Goal: Information Seeking & Learning: Understand process/instructions

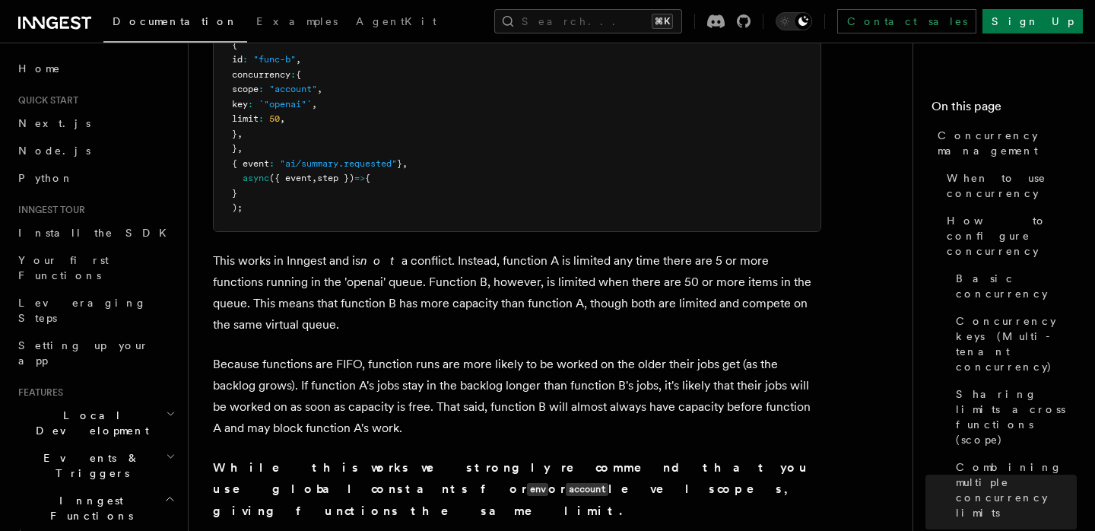
scroll to position [81, 0]
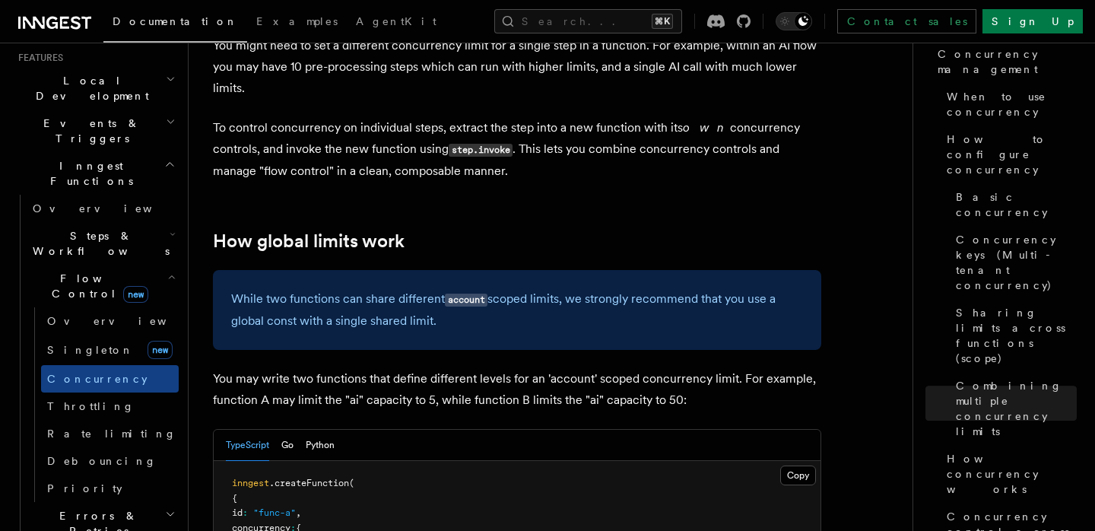
scroll to position [3809, 0]
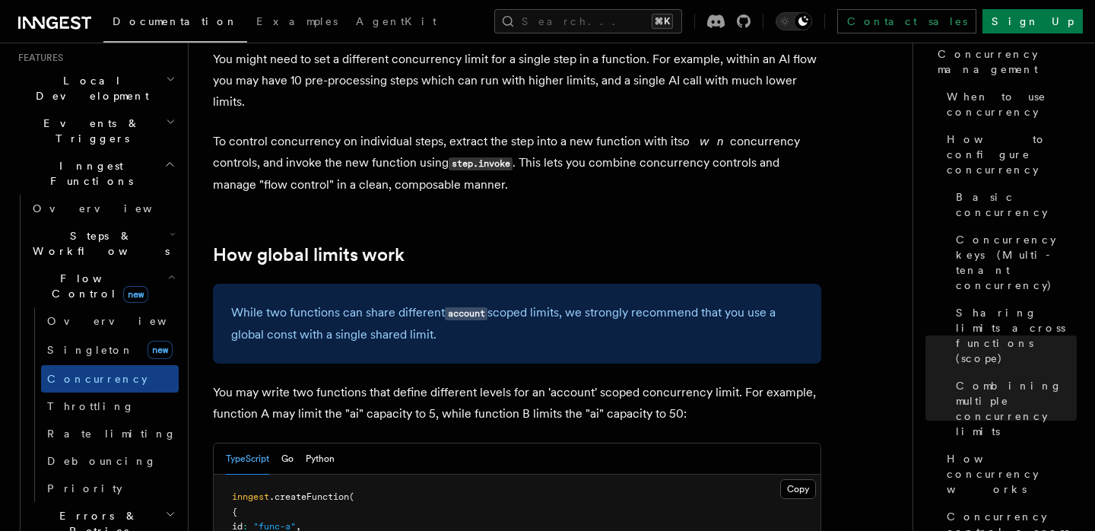
click at [525, 382] on p "You may write two functions that define different levels for an 'account' scope…" at bounding box center [517, 403] width 608 height 43
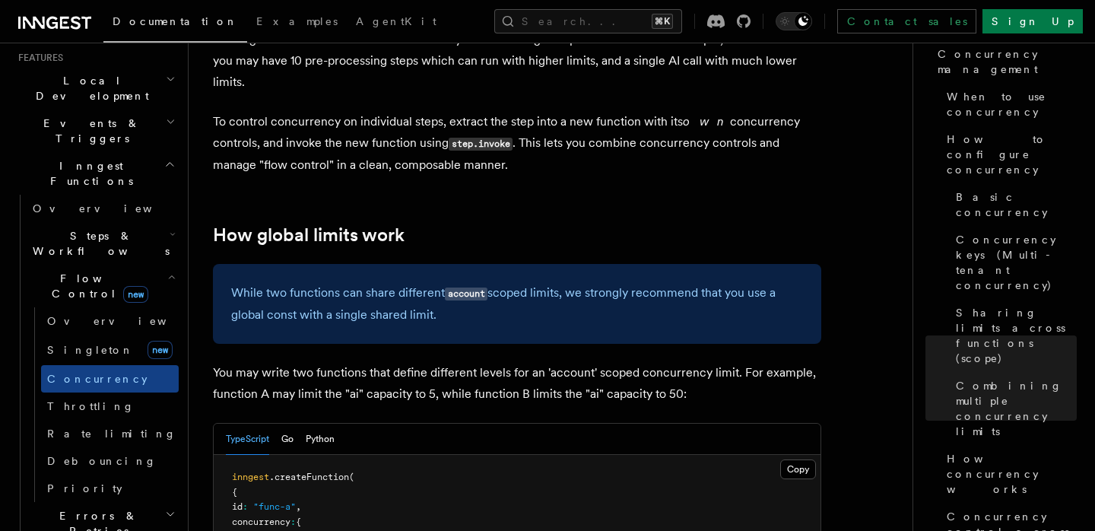
scroll to position [3831, 0]
click at [525, 360] on p "You may write two functions that define different levels for an 'account' scope…" at bounding box center [517, 381] width 608 height 43
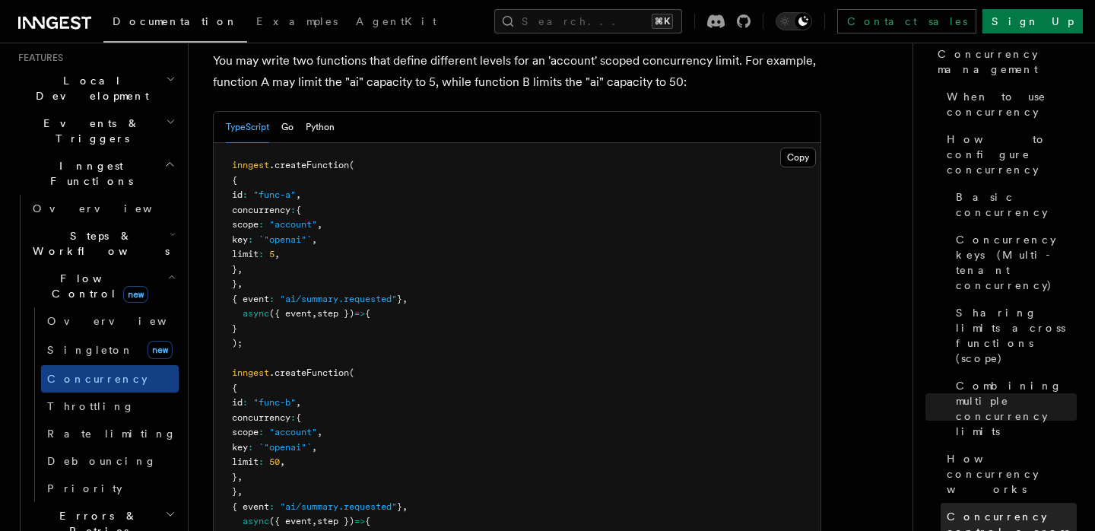
scroll to position [175, 0]
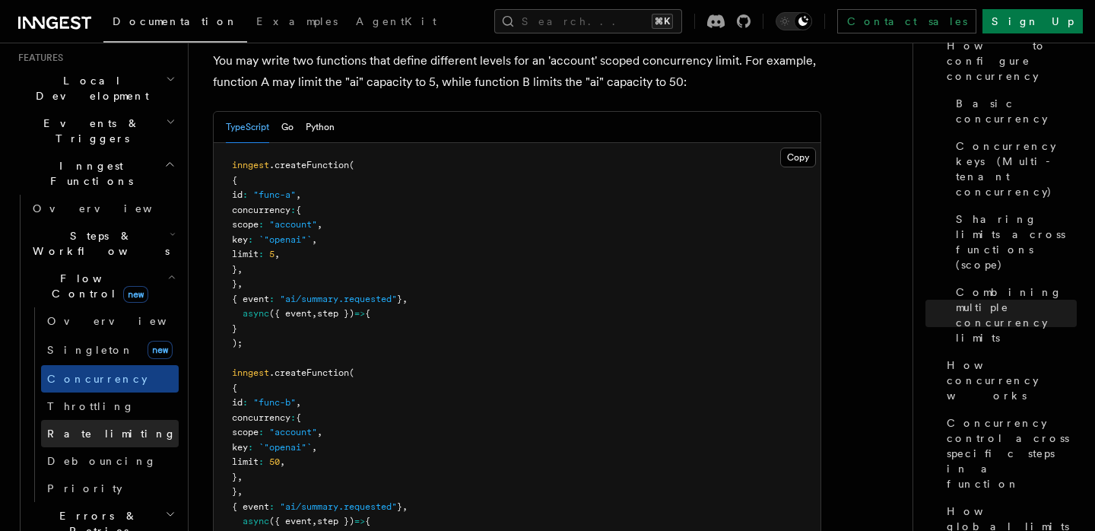
click at [97, 426] on span "Rate limiting" at bounding box center [111, 433] width 129 height 15
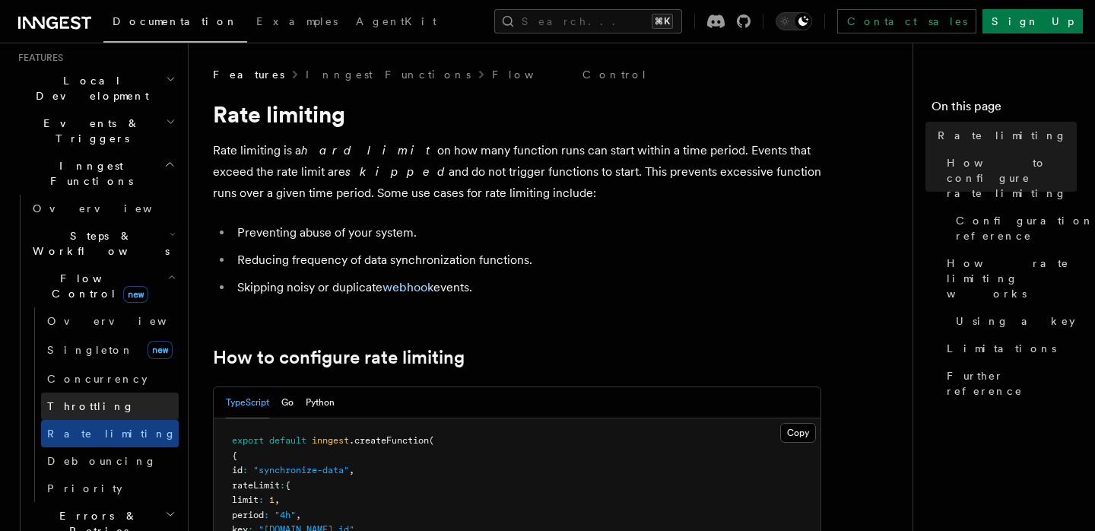
click at [99, 392] on link "Throttling" at bounding box center [110, 405] width 138 height 27
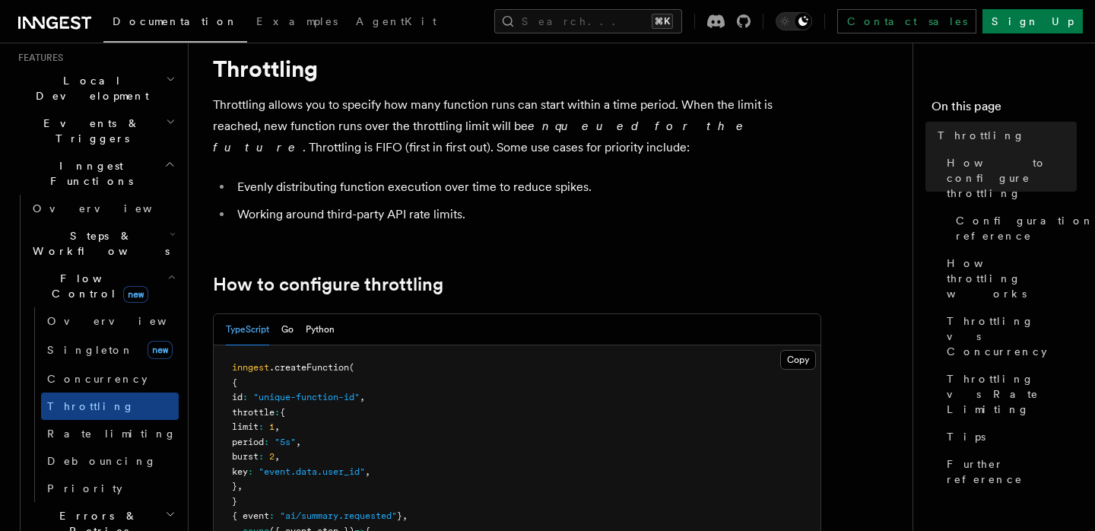
scroll to position [58, 0]
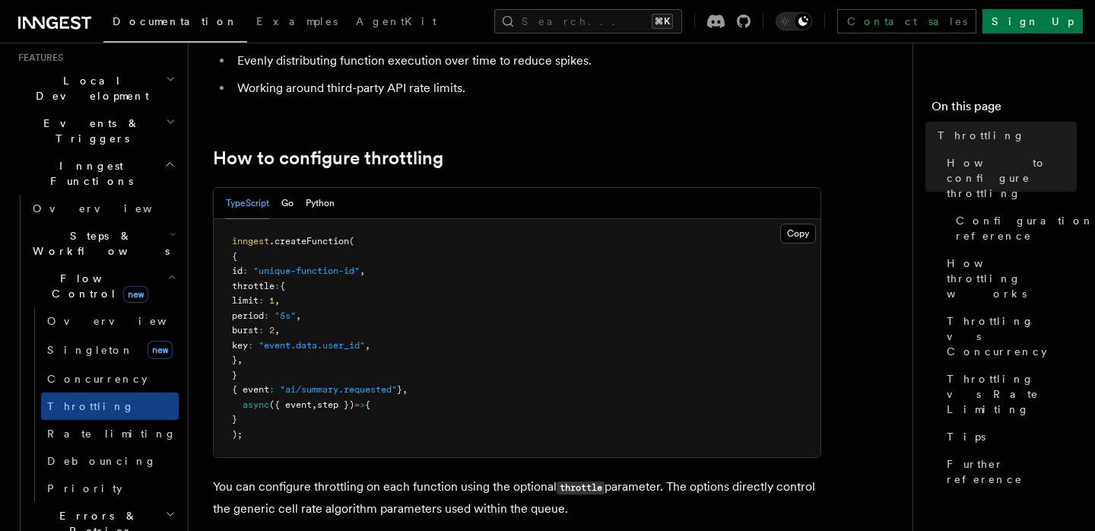
scroll to position [186, 0]
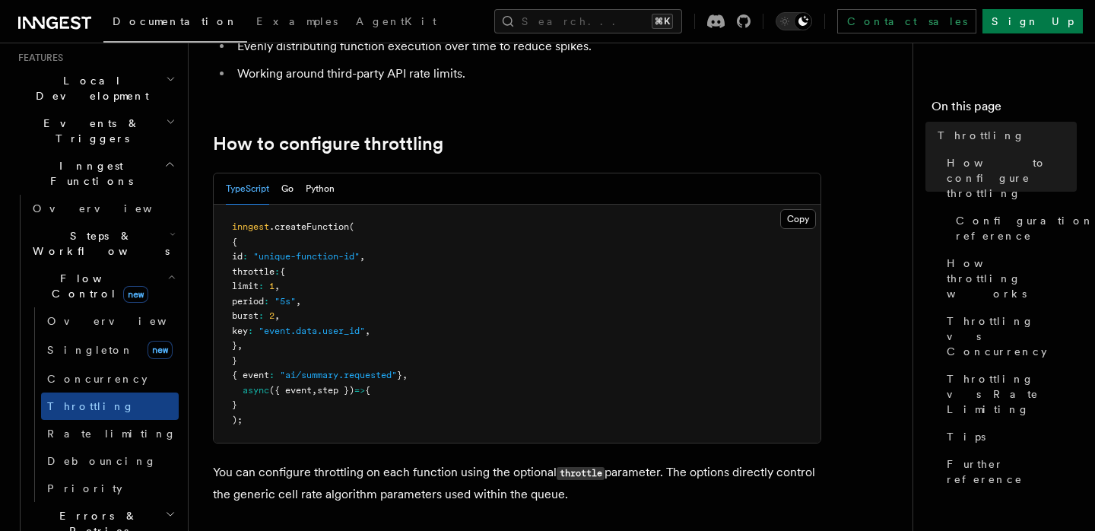
click at [668, 274] on pre "inngest .createFunction ( { id : "unique-function-id" , throttle : { limit : 1 …" at bounding box center [517, 324] width 607 height 238
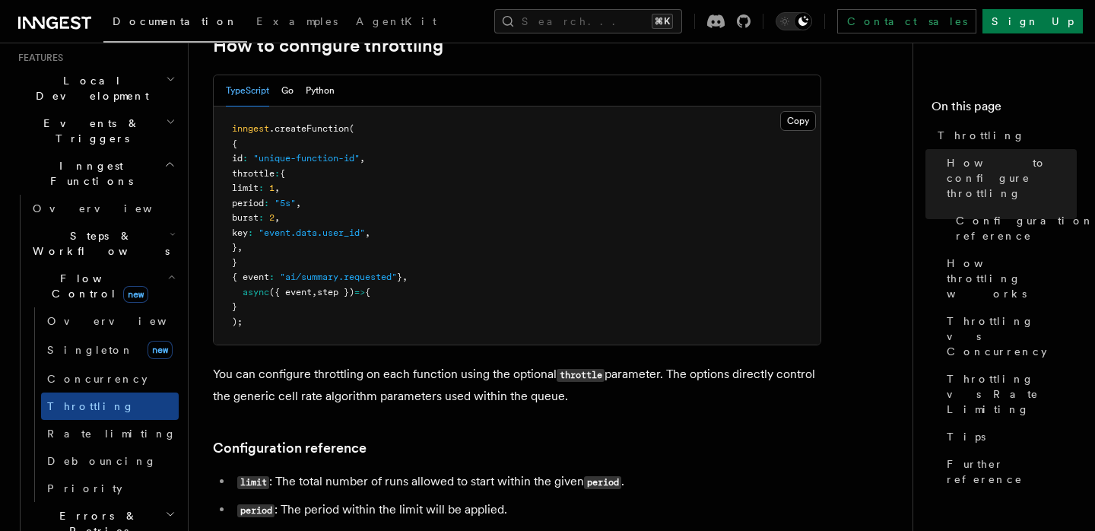
scroll to position [291, 0]
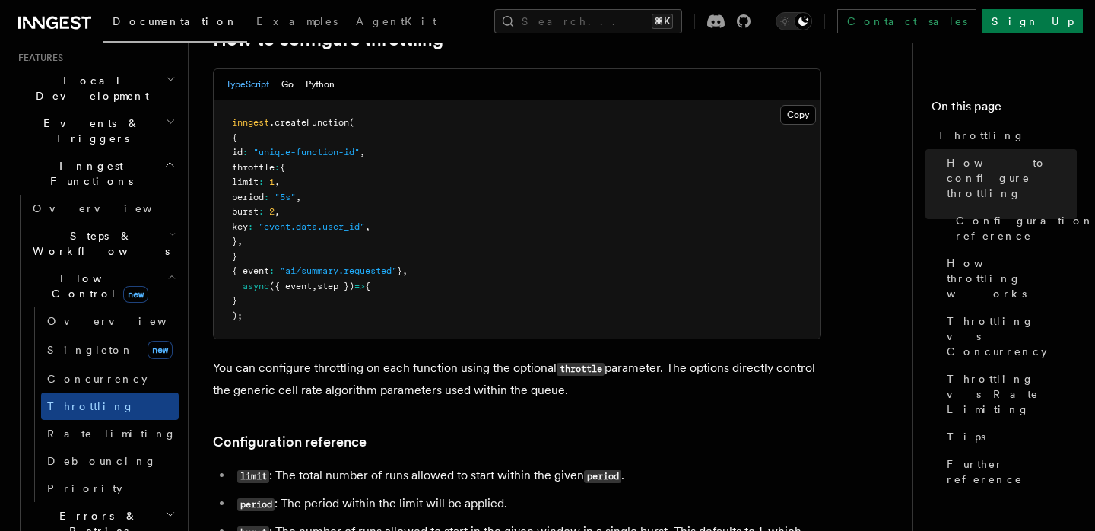
click at [694, 282] on pre "inngest .createFunction ( { id : "unique-function-id" , throttle : { limit : 1 …" at bounding box center [517, 219] width 607 height 238
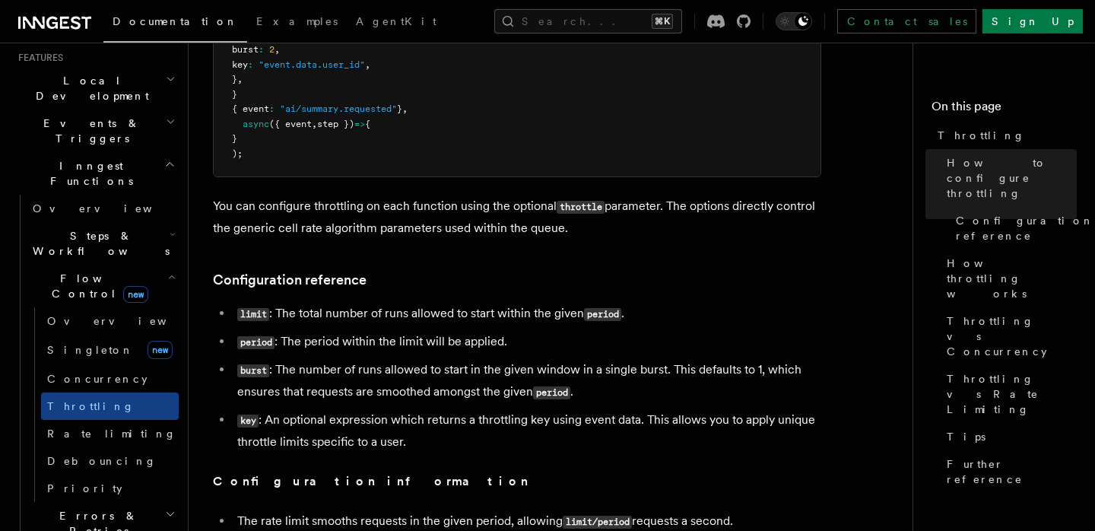
scroll to position [595, 0]
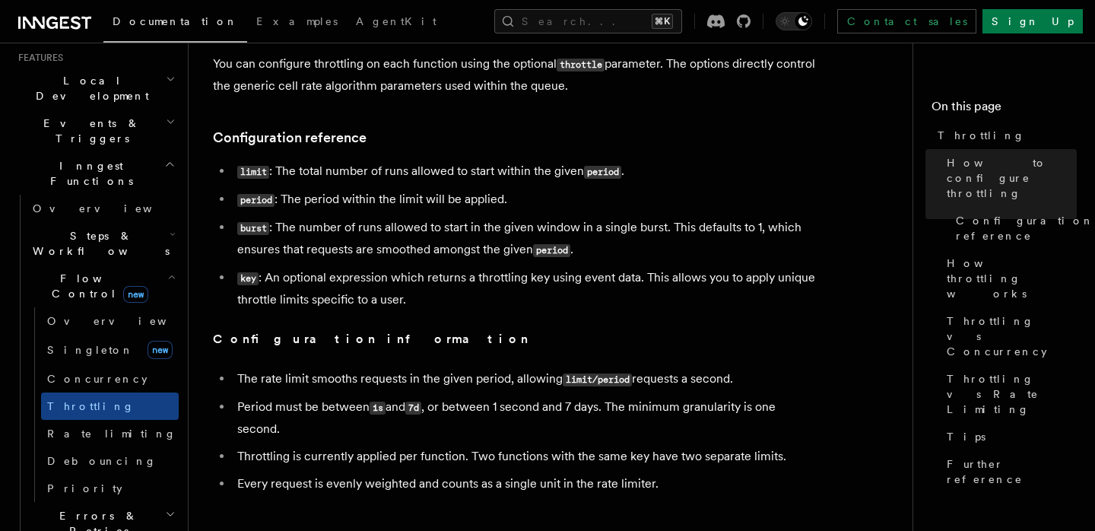
click at [736, 343] on p "Configuration information" at bounding box center [517, 339] width 608 height 21
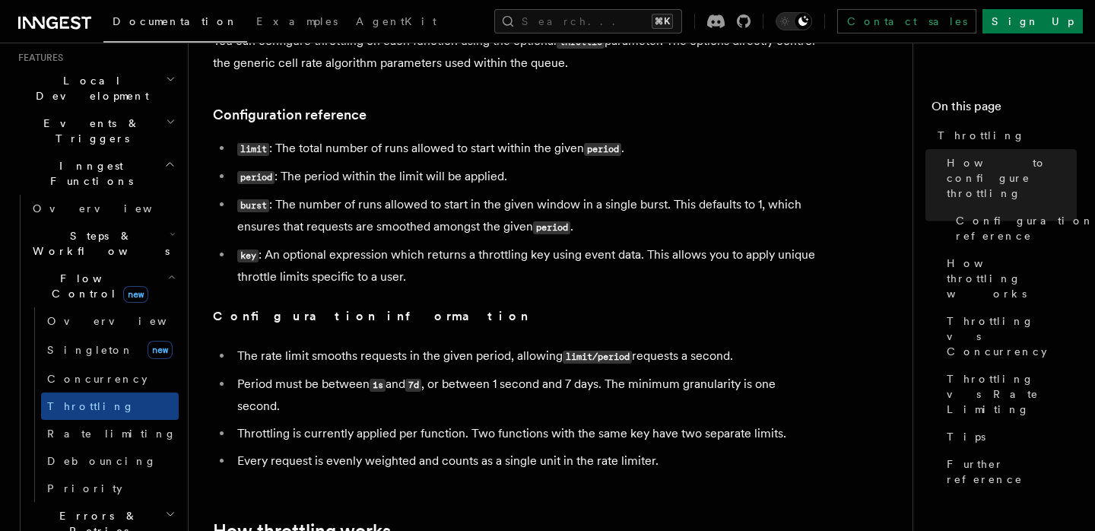
scroll to position [621, 0]
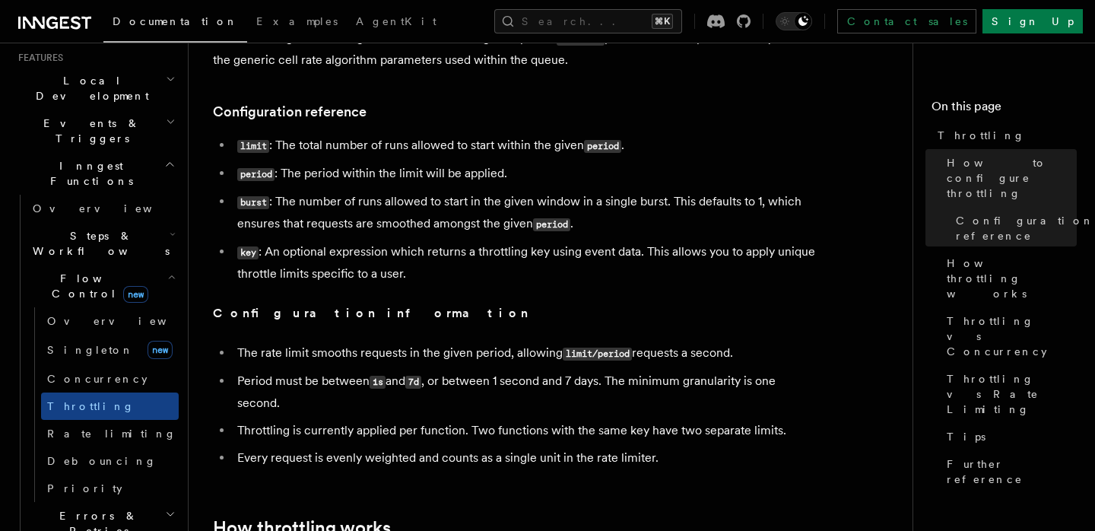
click at [748, 364] on li "The rate limit smooths requests in the given period, allowing limit/period requ…" at bounding box center [527, 353] width 589 height 22
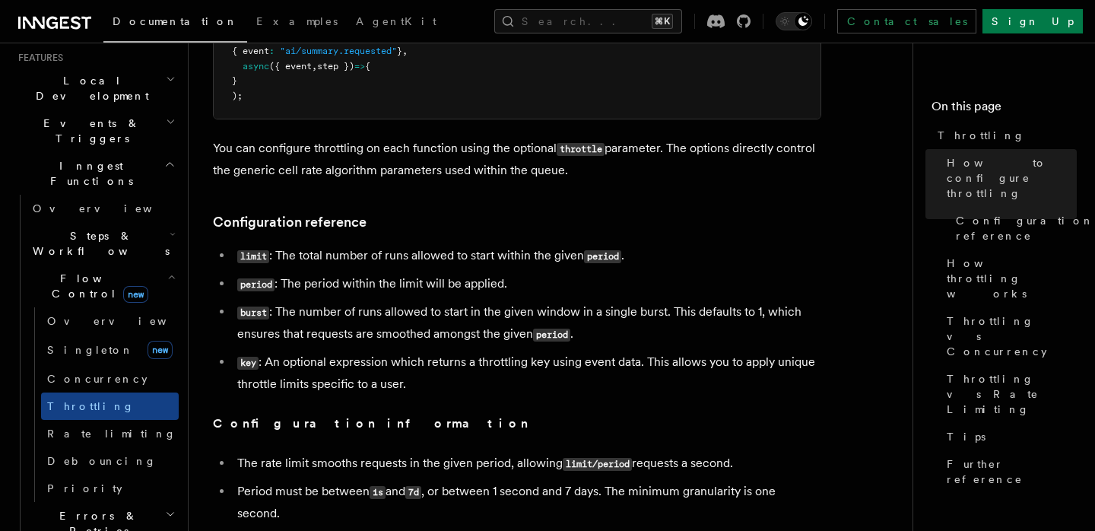
click at [751, 317] on li "burst : The number of runs allowed to start in the given window in a single bur…" at bounding box center [527, 323] width 589 height 44
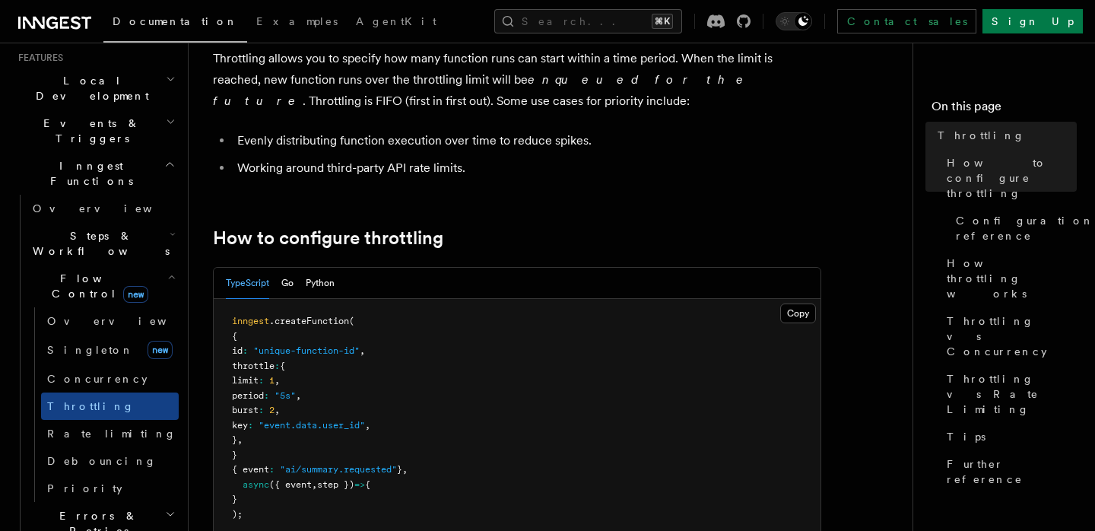
scroll to position [7, 0]
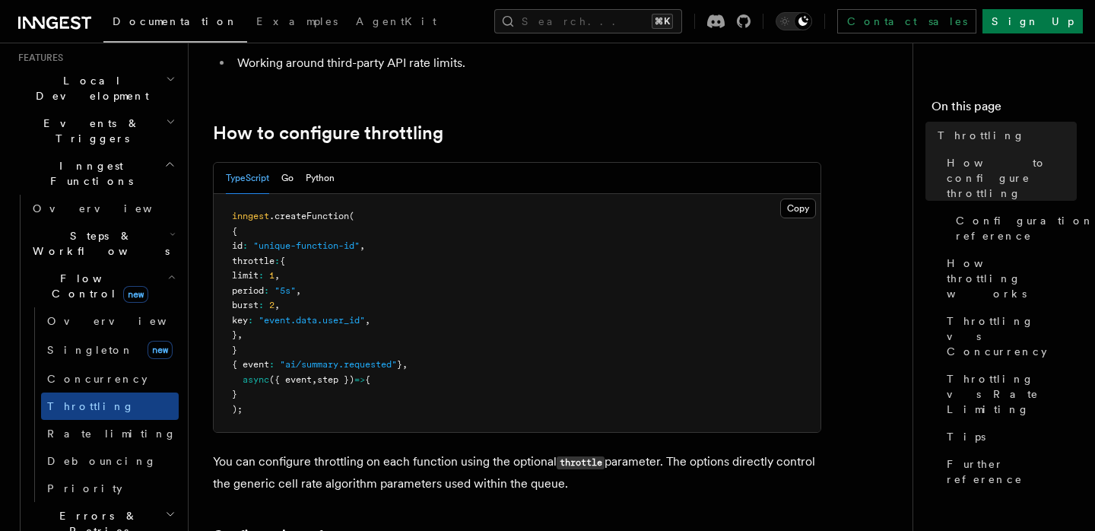
scroll to position [212, 0]
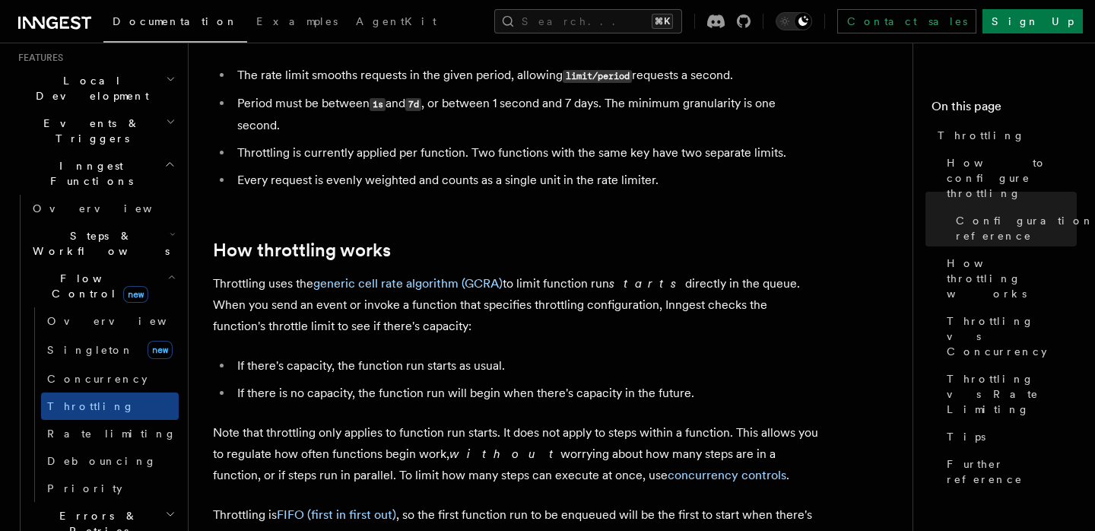
scroll to position [894, 0]
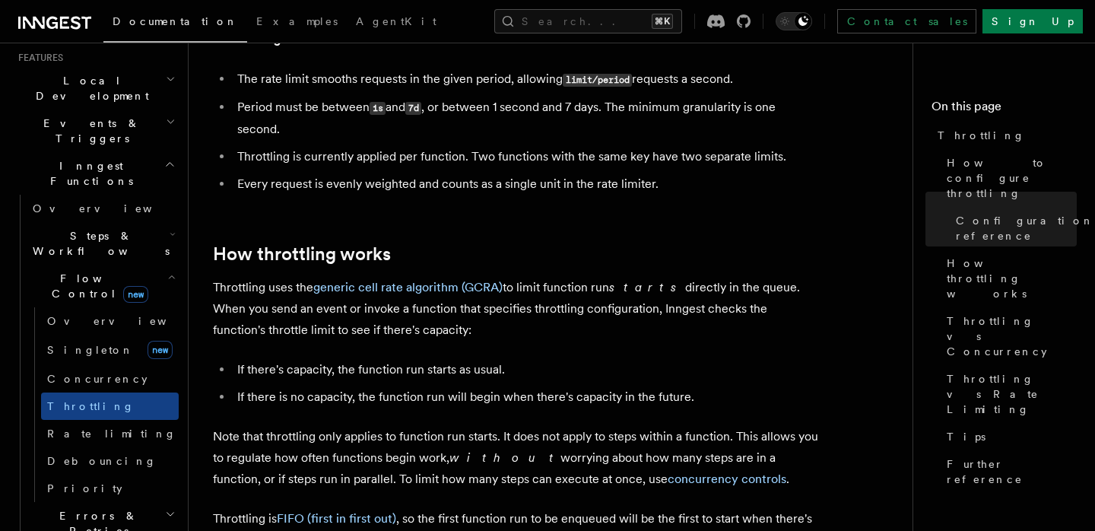
click at [722, 284] on p "Throttling uses the generic cell rate algorithm (GCRA) to limit function run st…" at bounding box center [517, 309] width 608 height 64
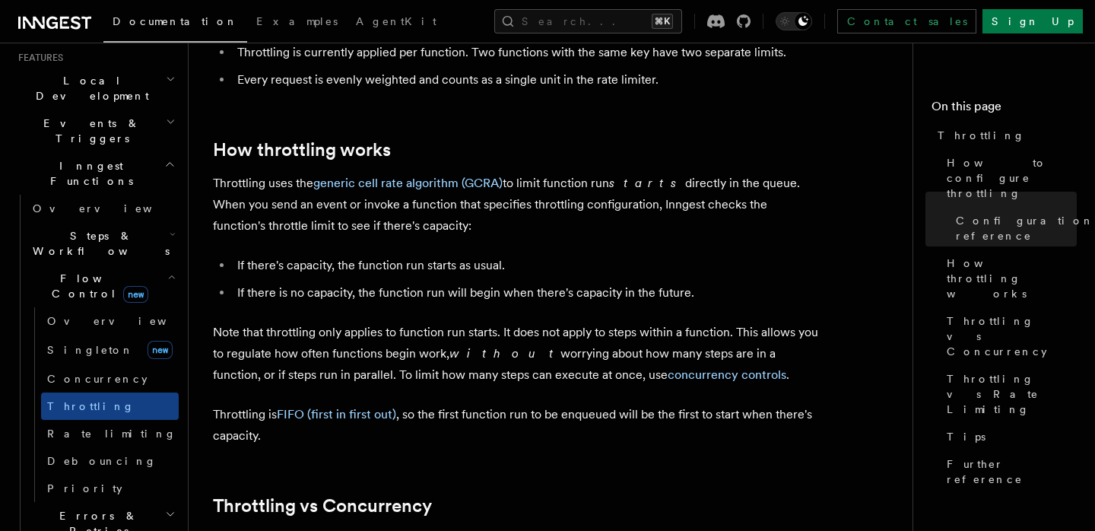
scroll to position [1016, 0]
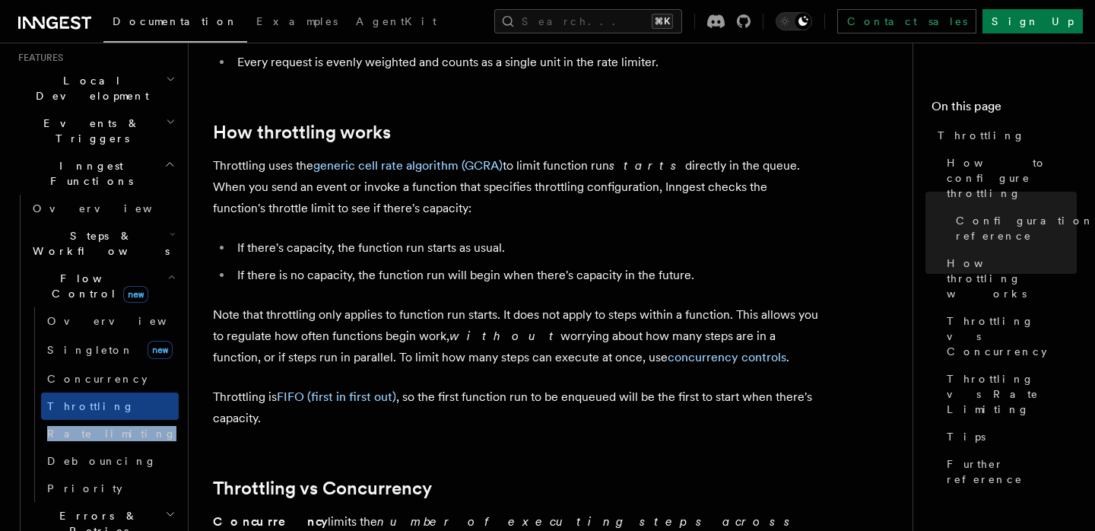
click at [278, 284] on li "If there is no capacity, the function run will begin when there's capacity in t…" at bounding box center [527, 275] width 589 height 21
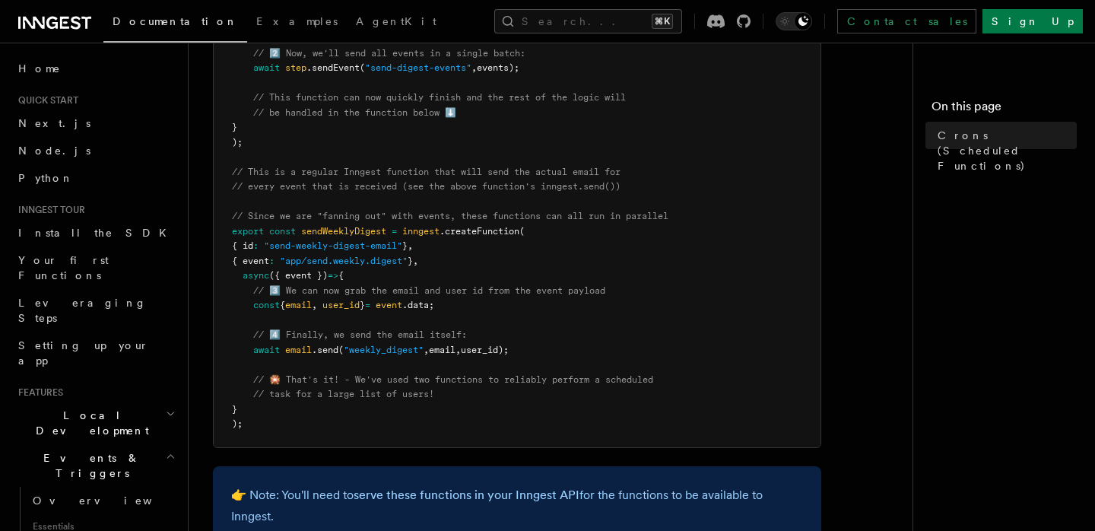
scroll to position [372, 0]
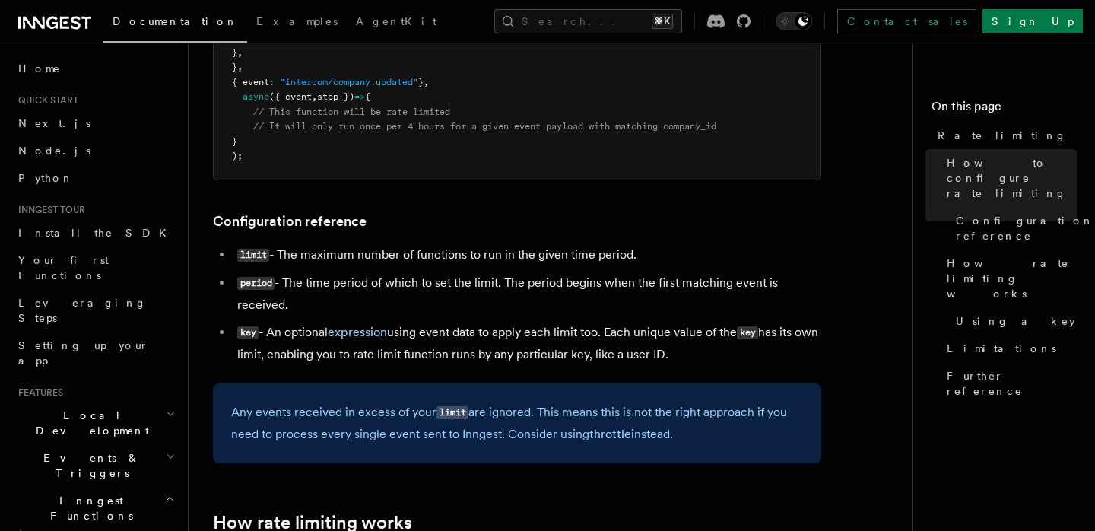
scroll to position [495, 0]
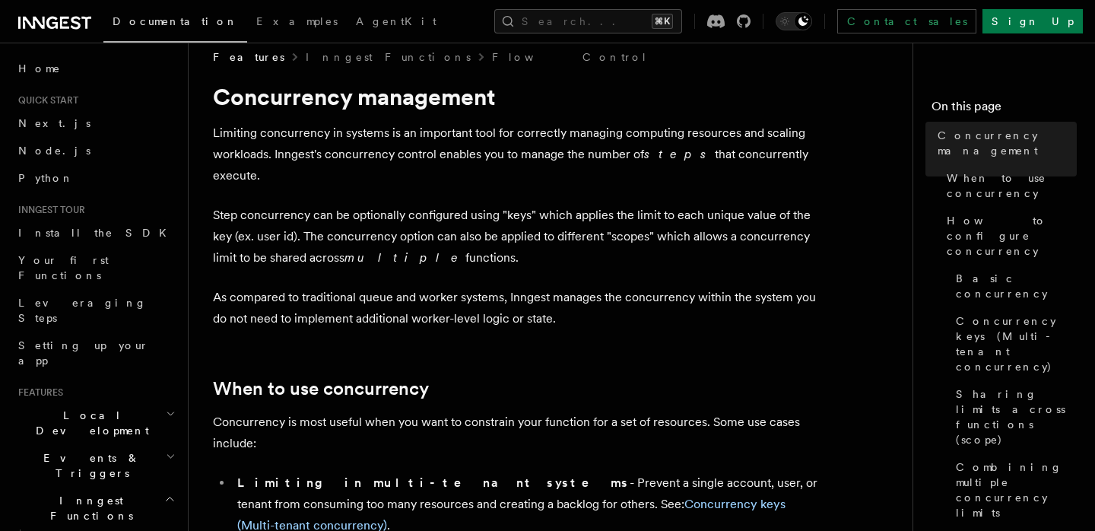
scroll to position [118, 0]
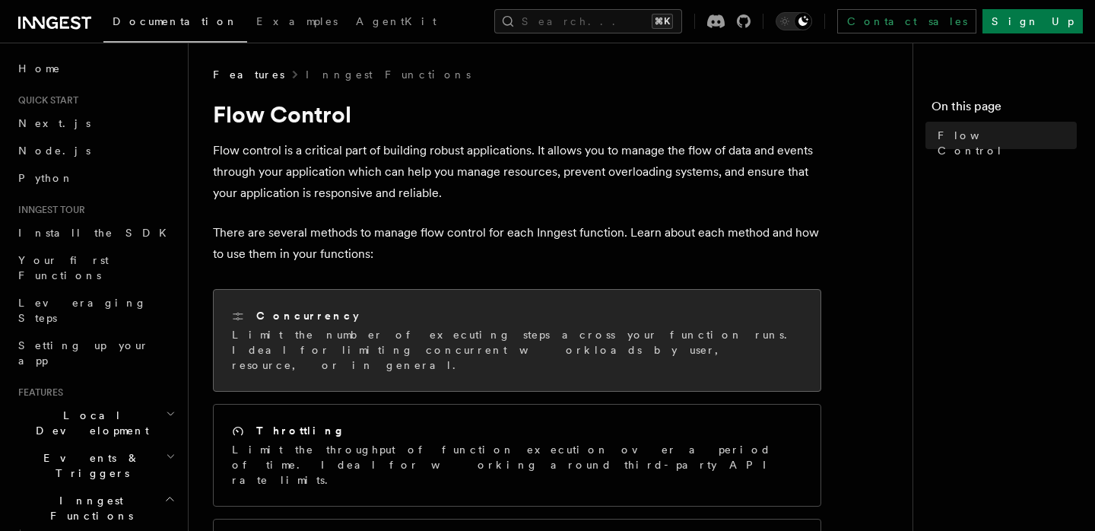
click at [657, 307] on div "Concurrency Limit the number of executing steps across your function runs. Idea…" at bounding box center [517, 340] width 607 height 101
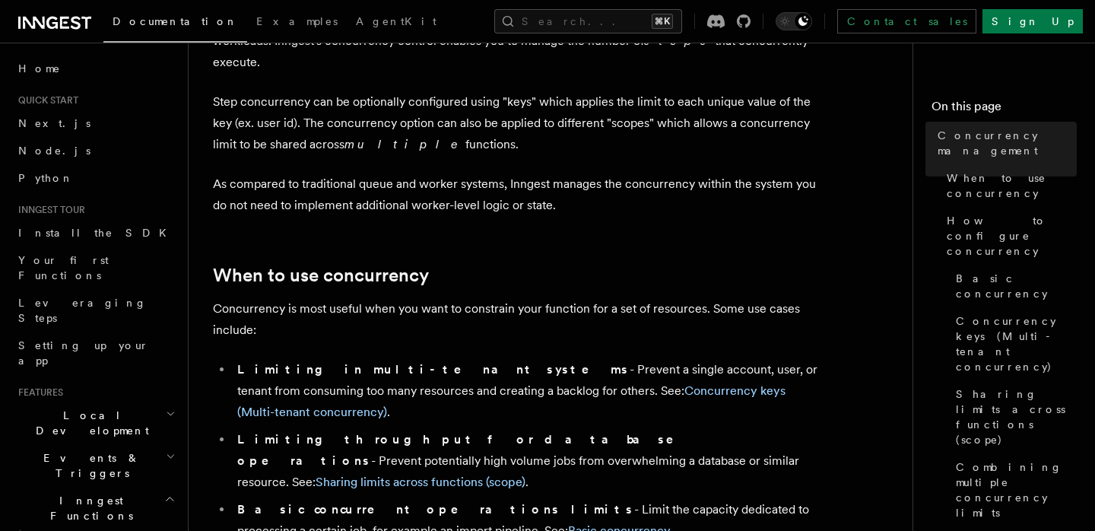
scroll to position [62, 0]
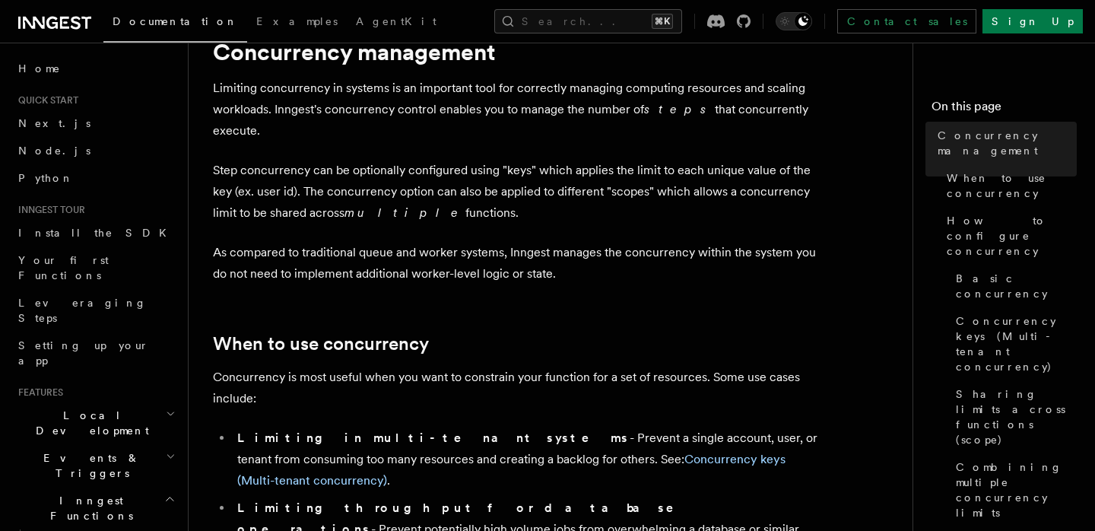
click at [771, 242] on p "As compared to traditional queue and worker systems, Inngest manages the concur…" at bounding box center [517, 263] width 608 height 43
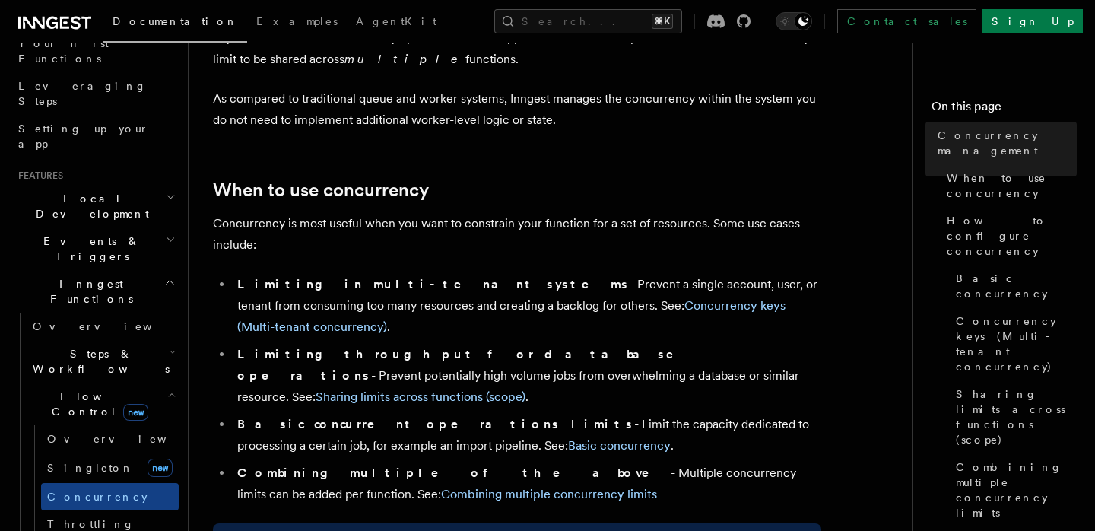
scroll to position [232, 0]
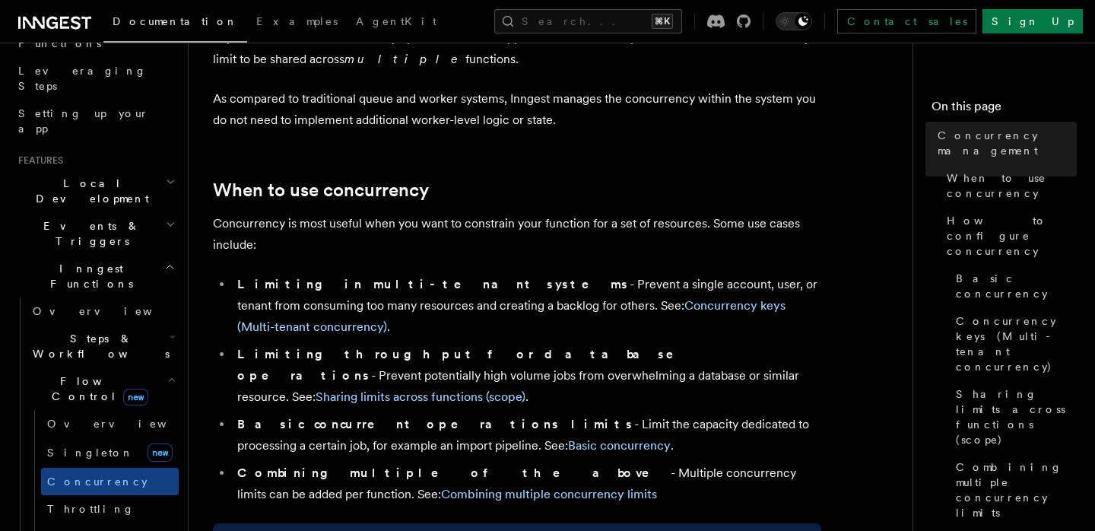
click at [172, 331] on icon "button" at bounding box center [173, 337] width 6 height 12
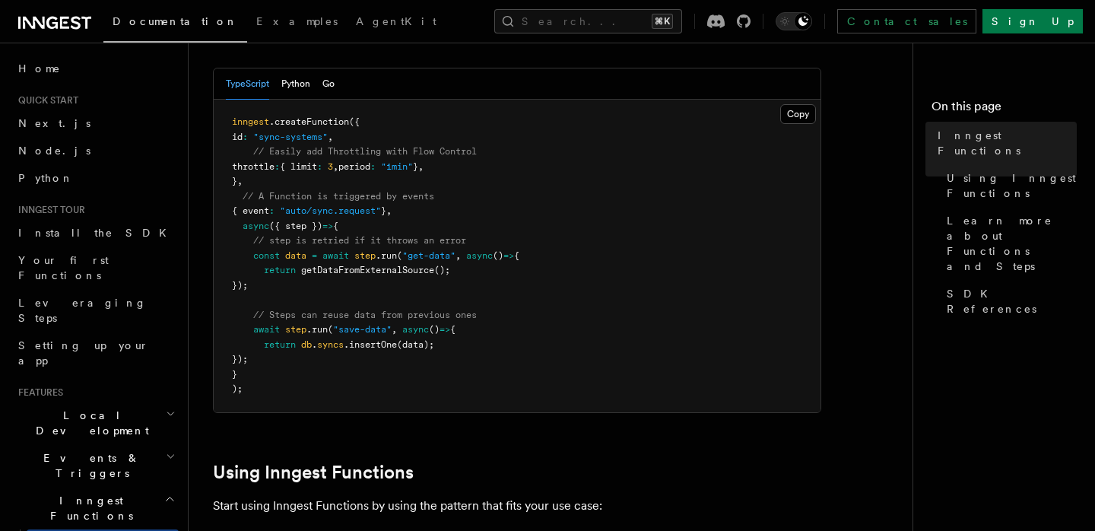
scroll to position [368, 0]
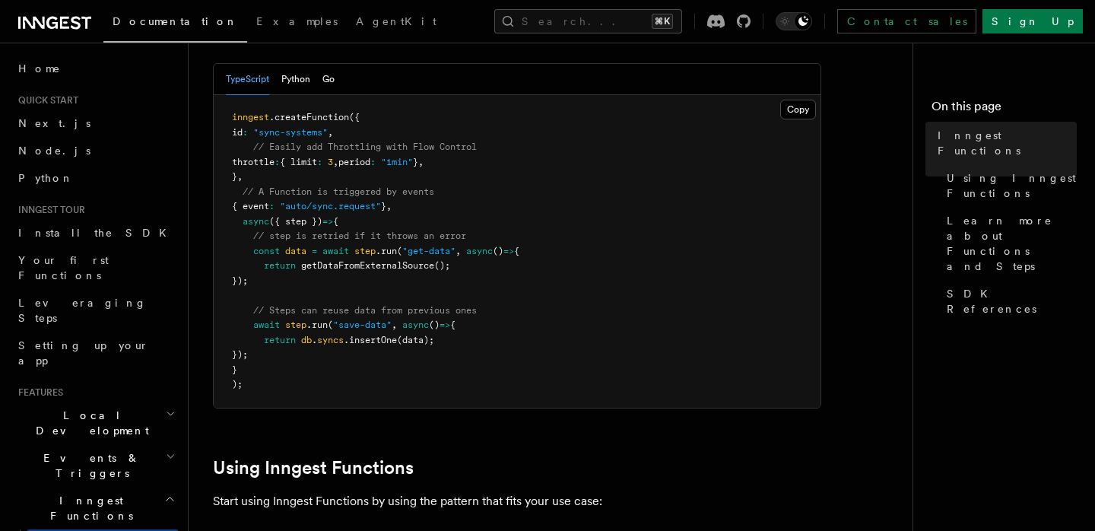
click at [411, 302] on pre "inngest .createFunction ({ id : "sync-systems" , // Easily add Throttling with …" at bounding box center [517, 251] width 607 height 313
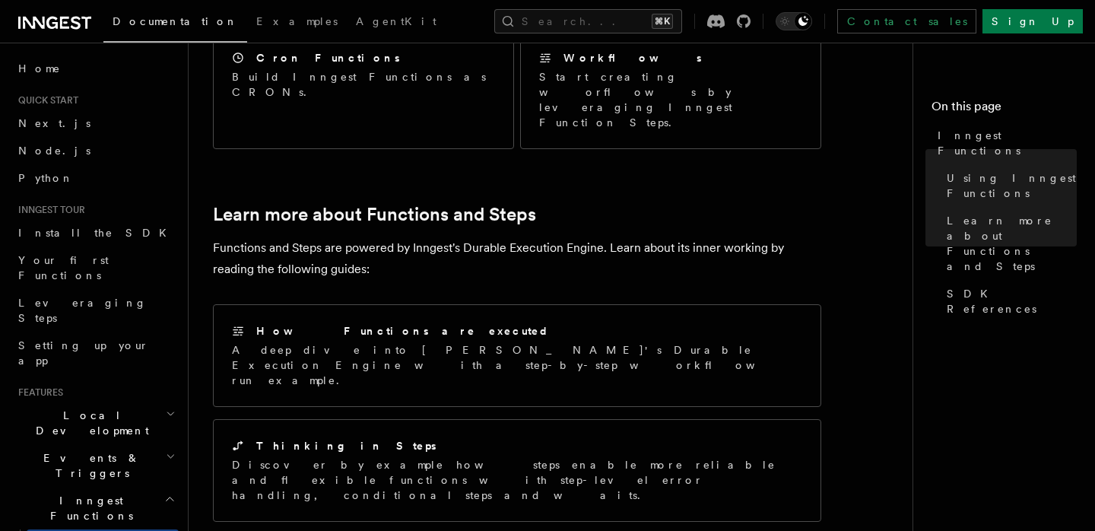
scroll to position [990, 0]
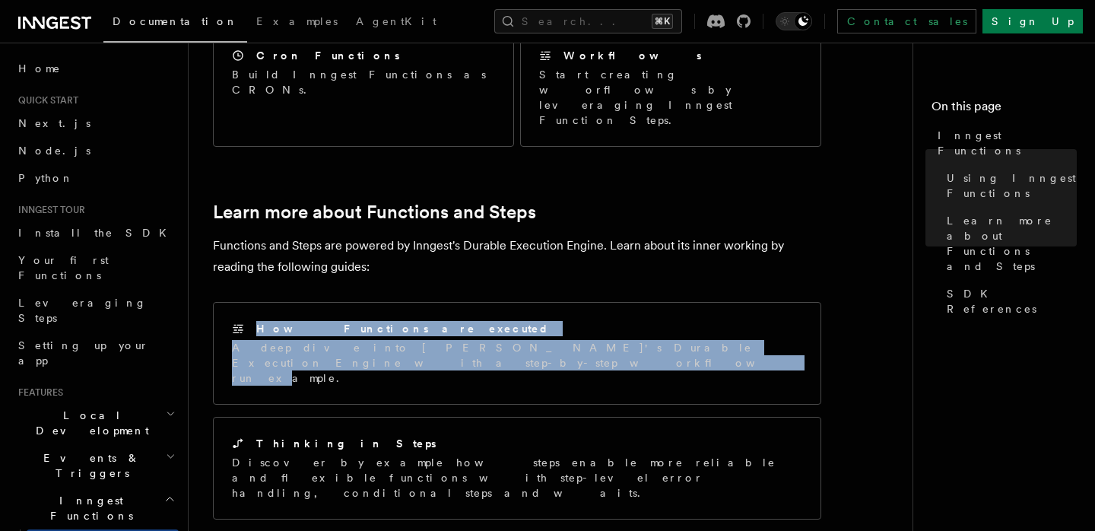
click at [560, 235] on p "Functions and Steps are powered by Inngest's Durable Execution Engine. Learn ab…" at bounding box center [517, 256] width 608 height 43
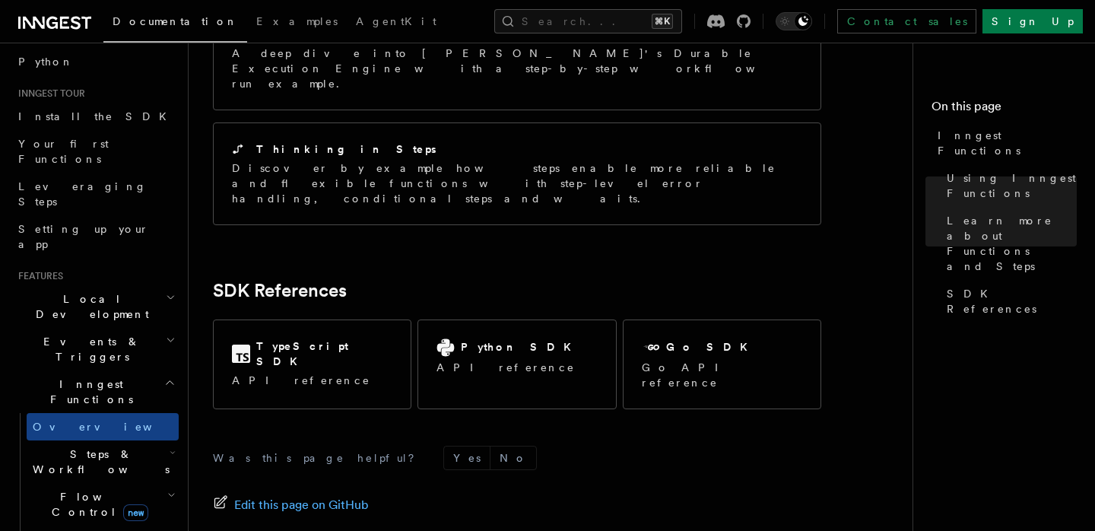
scroll to position [117, 0]
click at [153, 440] on h2 "Steps & Workflows" at bounding box center [103, 461] width 152 height 43
click at [135, 510] on link "Function steps" at bounding box center [110, 523] width 138 height 27
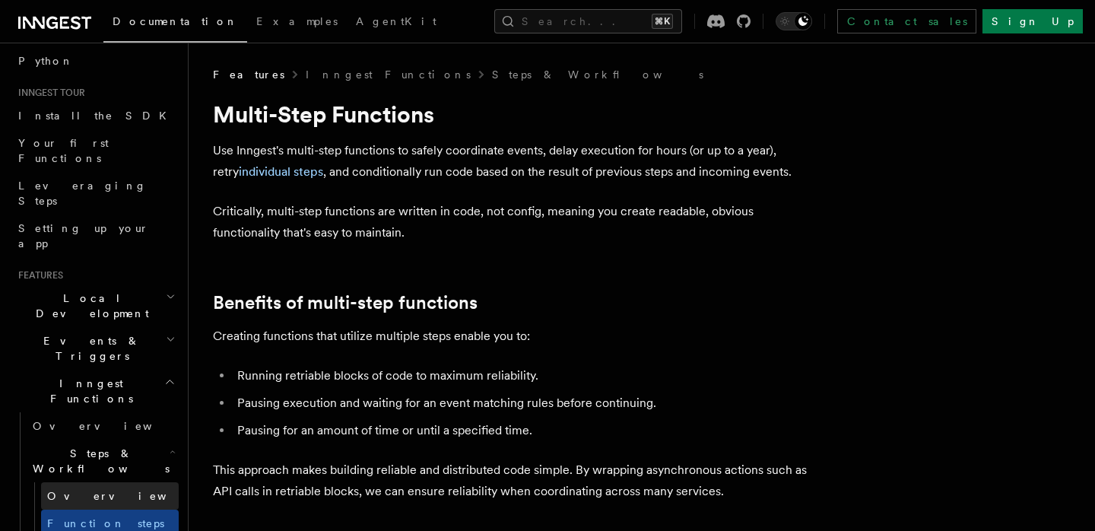
click at [118, 482] on link "Overview" at bounding box center [110, 495] width 138 height 27
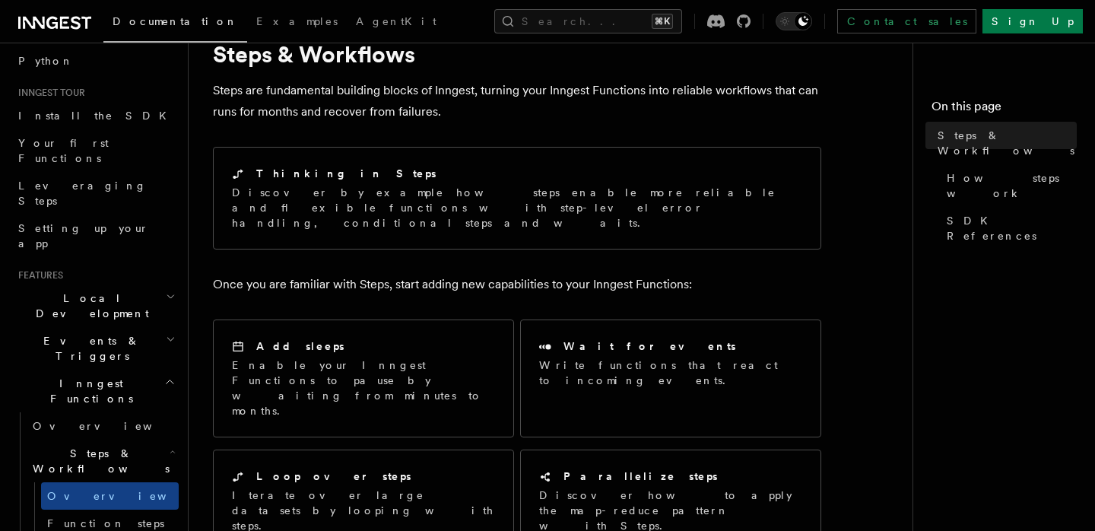
scroll to position [61, 0]
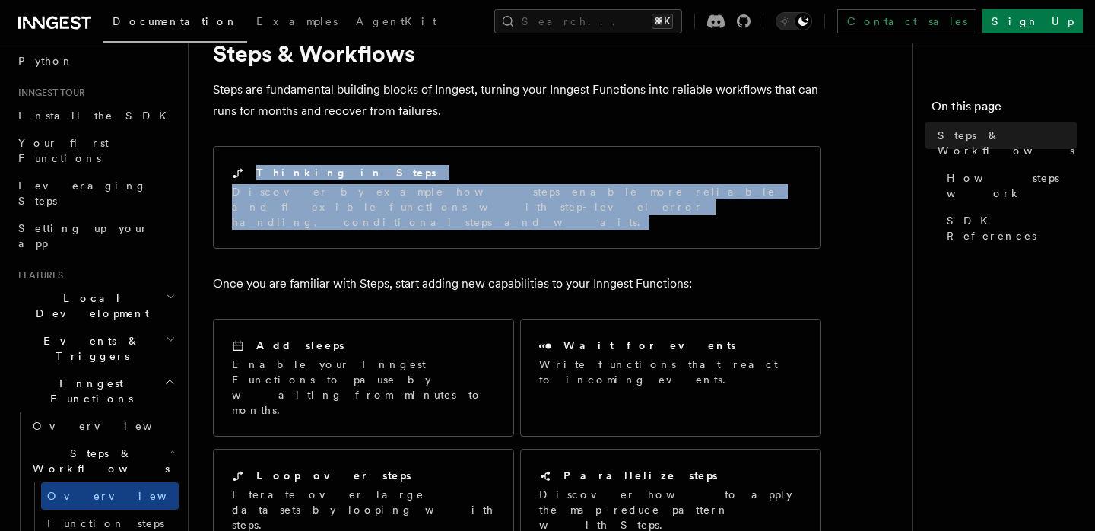
click at [367, 273] on p "Once you are familiar with Steps, start adding new capabilities to your Inngest…" at bounding box center [517, 283] width 608 height 21
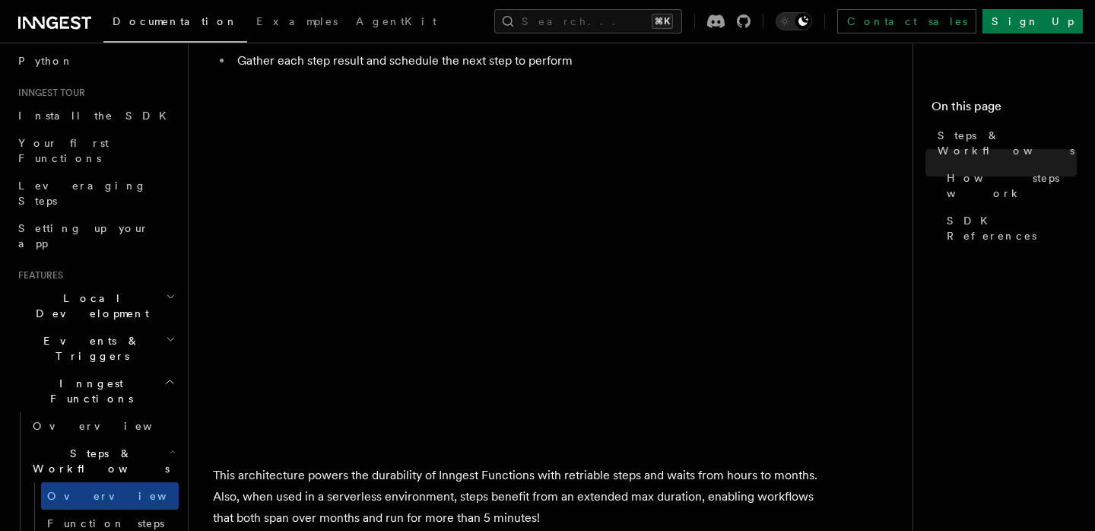
scroll to position [1689, 0]
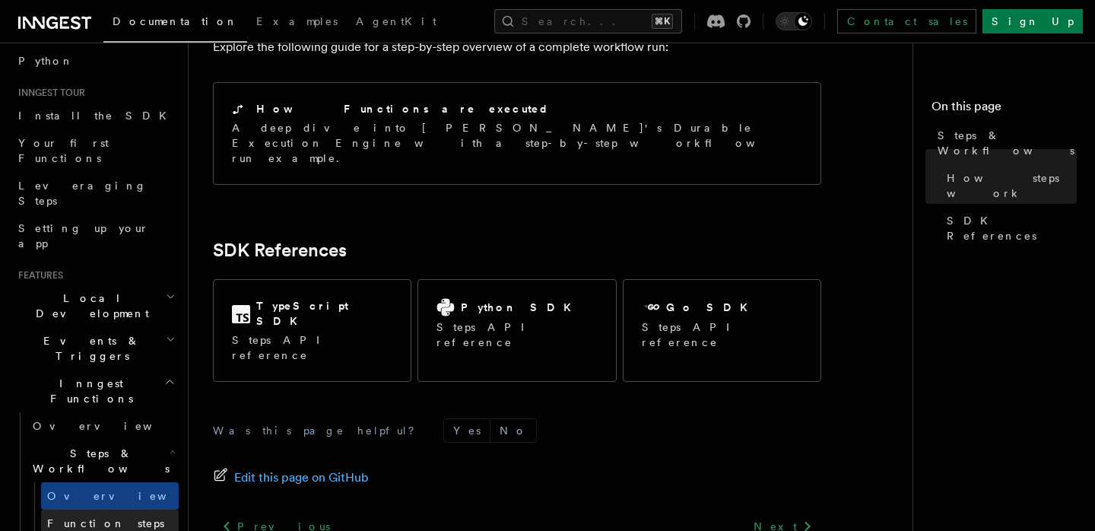
click at [144, 510] on link "Function steps" at bounding box center [110, 523] width 138 height 27
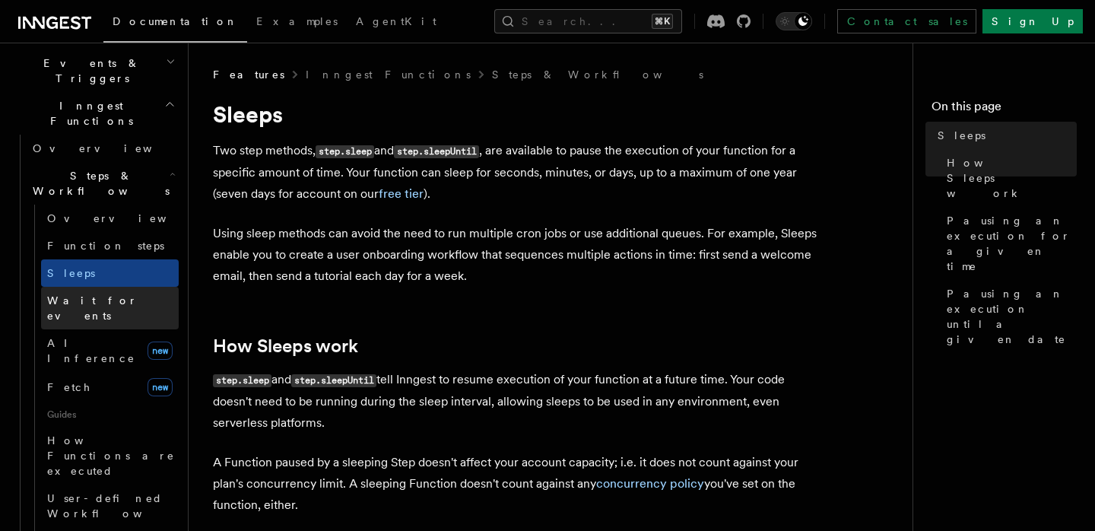
scroll to position [435, 0]
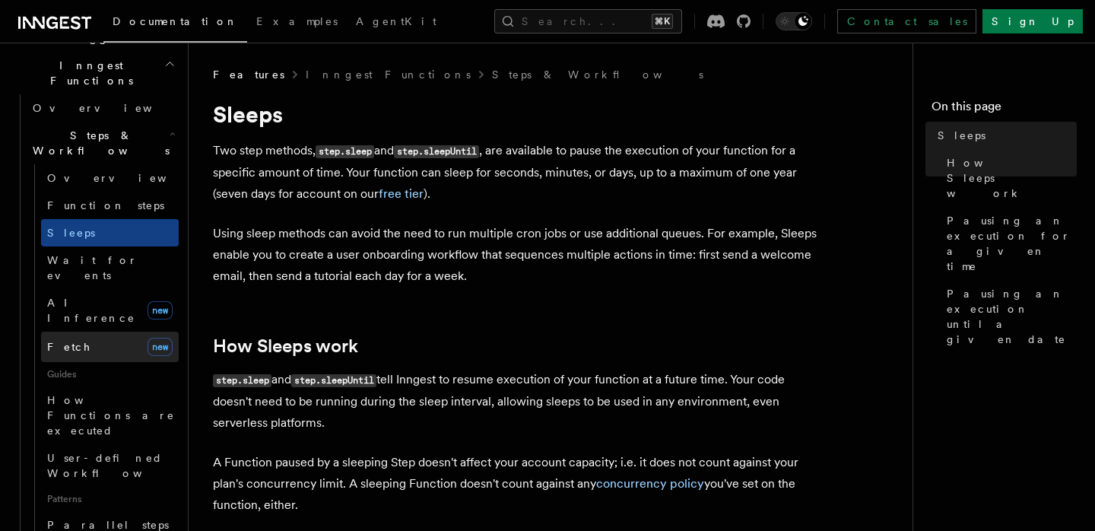
click at [88, 332] on link "Fetch new" at bounding box center [110, 347] width 138 height 30
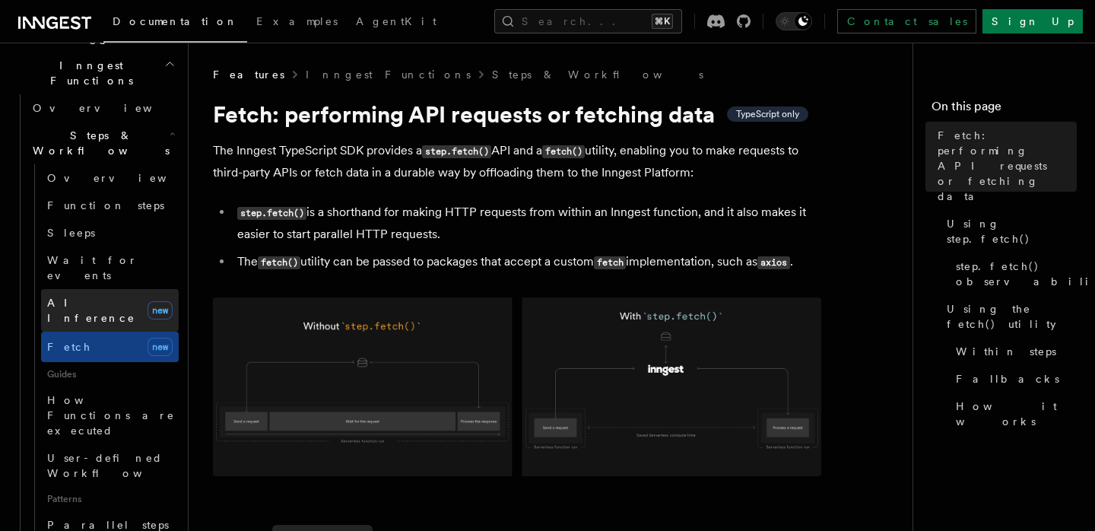
click at [86, 297] on span "AI Inference" at bounding box center [91, 310] width 88 height 27
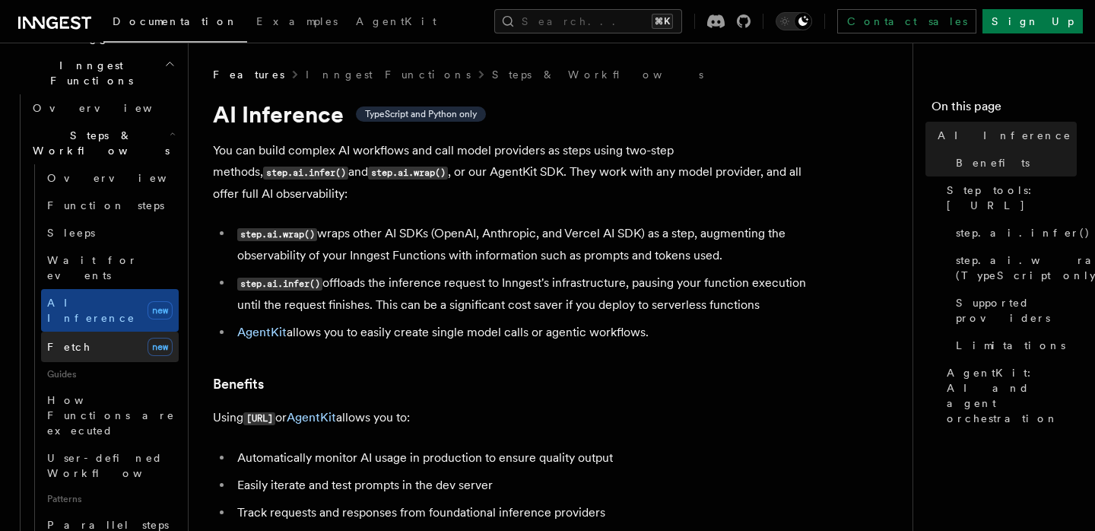
click at [94, 332] on link "Fetch new" at bounding box center [110, 347] width 138 height 30
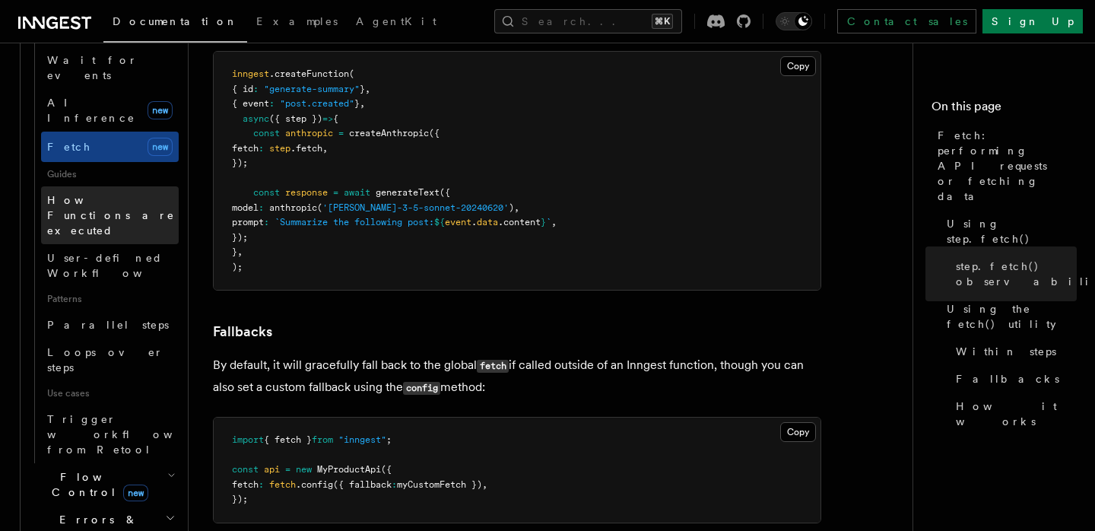
scroll to position [641, 0]
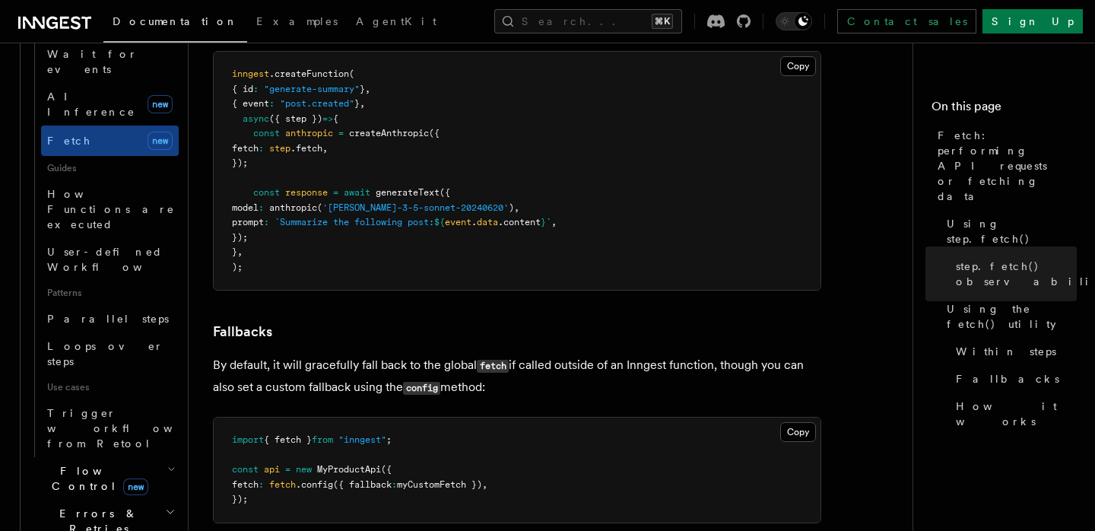
click at [160, 457] on h2 "Flow Control new" at bounding box center [103, 478] width 152 height 43
click at [75, 507] on span "Overview" at bounding box center [125, 513] width 157 height 12
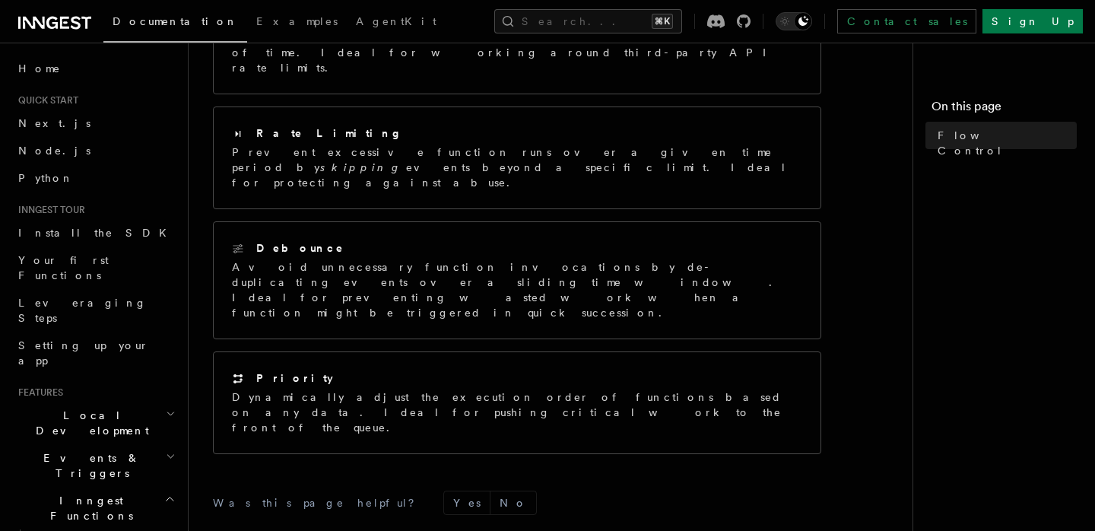
scroll to position [373, 0]
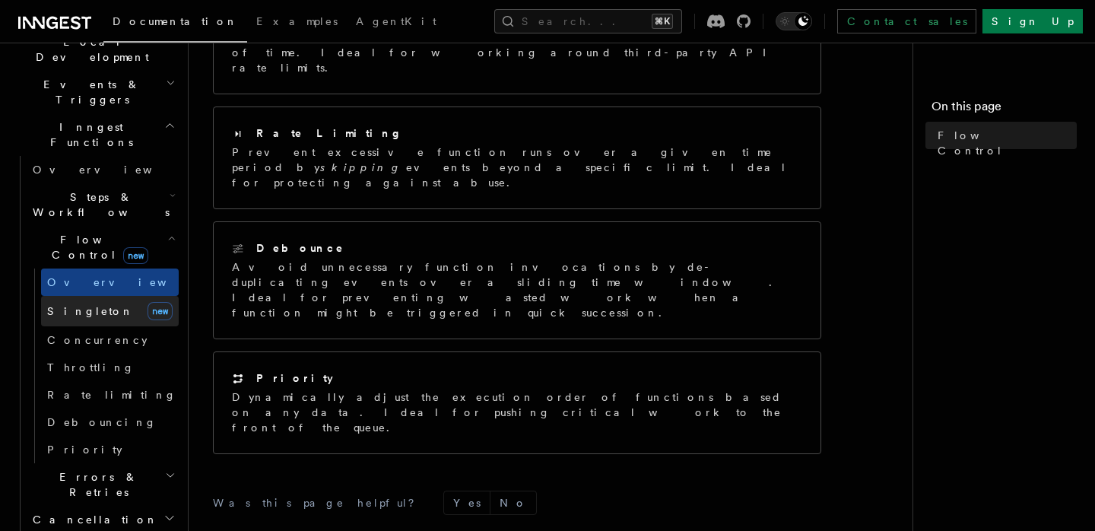
click at [104, 296] on link "Singleton new" at bounding box center [110, 311] width 138 height 30
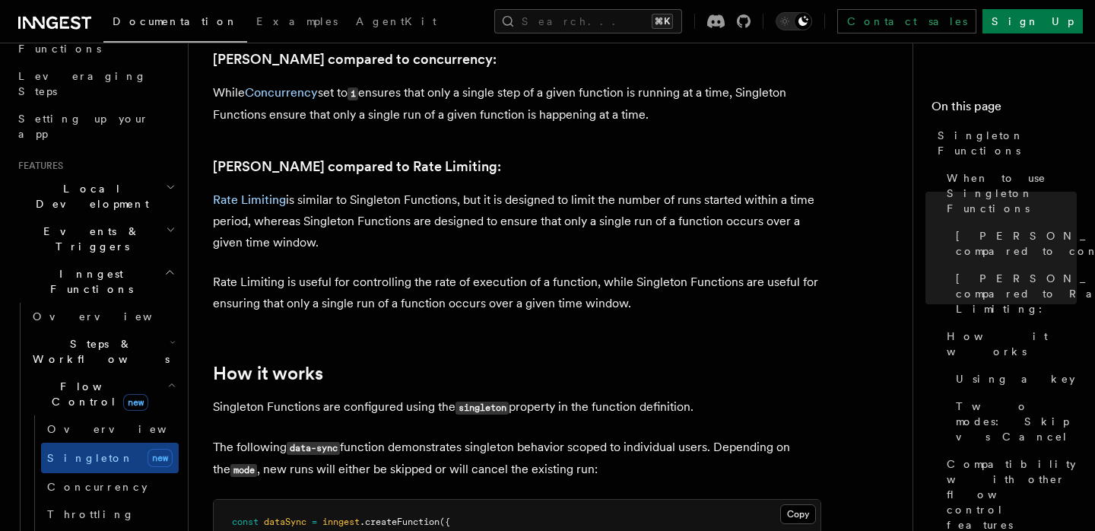
scroll to position [799, 0]
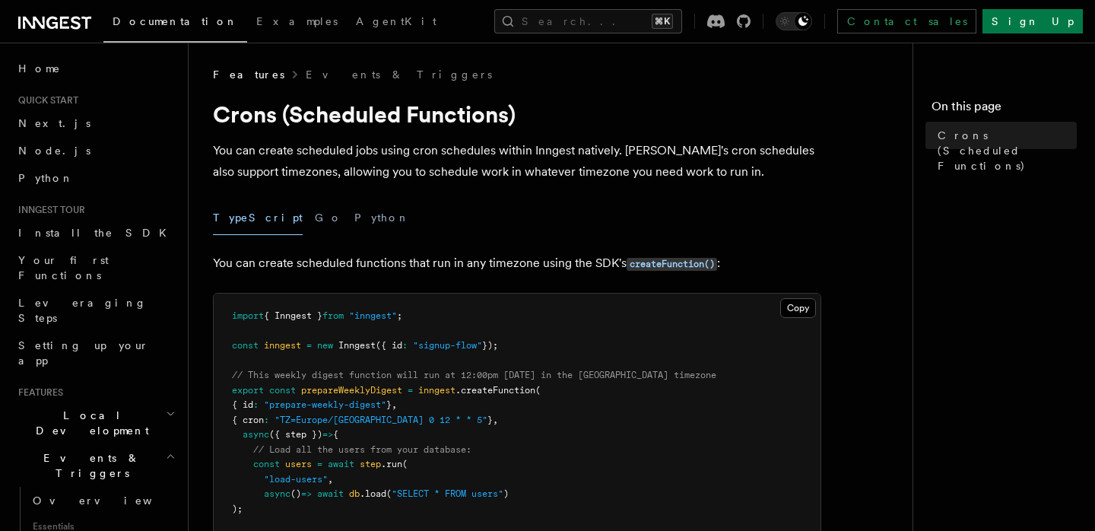
scroll to position [80, 0]
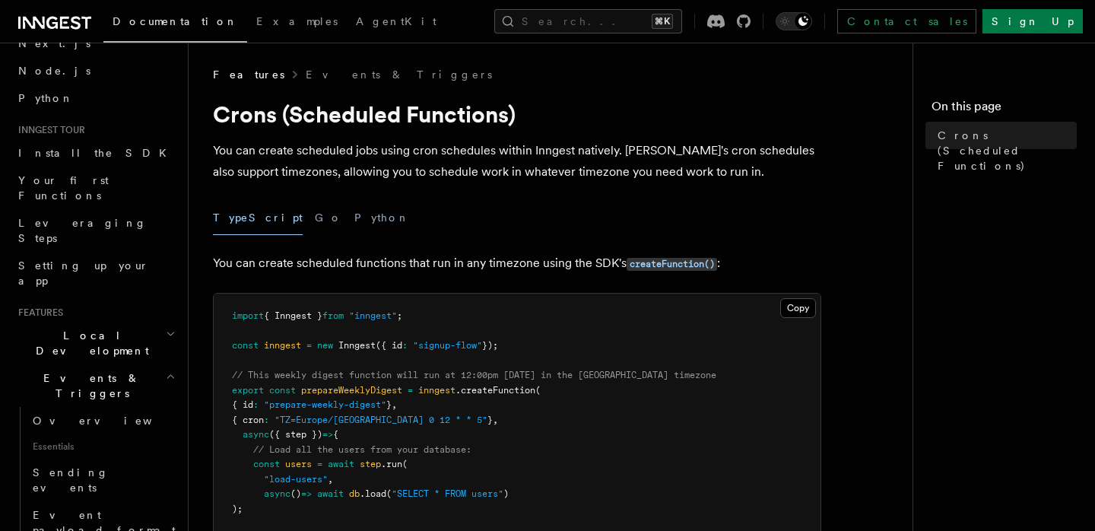
click at [142, 322] on h2 "Local Development" at bounding box center [95, 343] width 167 height 43
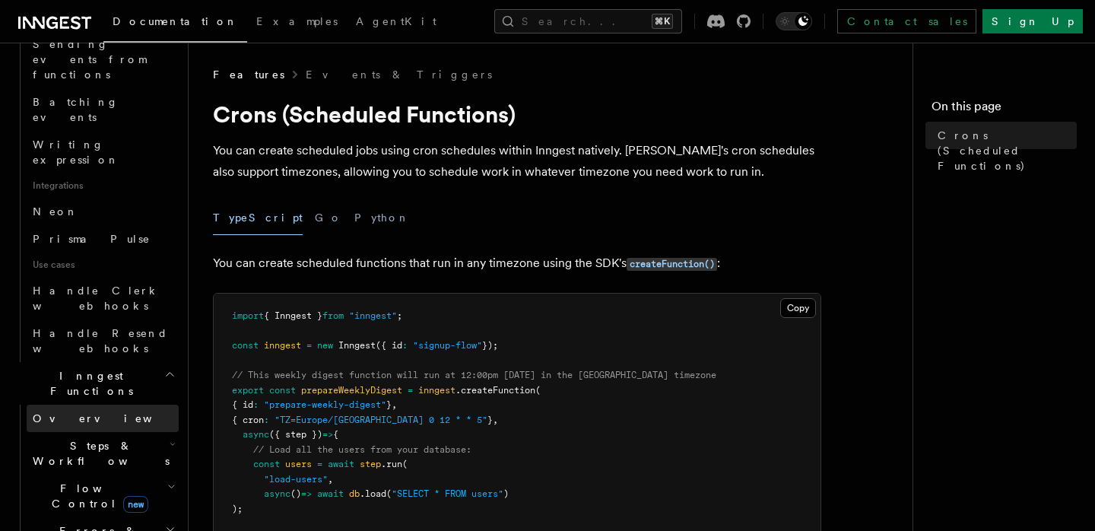
scroll to position [871, 0]
click at [126, 431] on h2 "Steps & Workflows" at bounding box center [103, 452] width 152 height 43
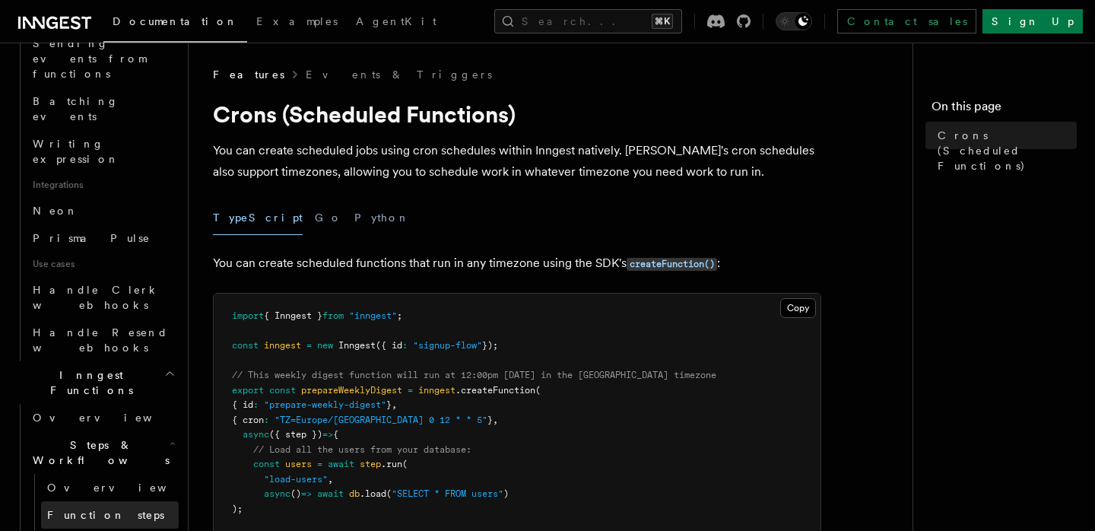
click at [108, 509] on span "Function steps" at bounding box center [105, 515] width 117 height 12
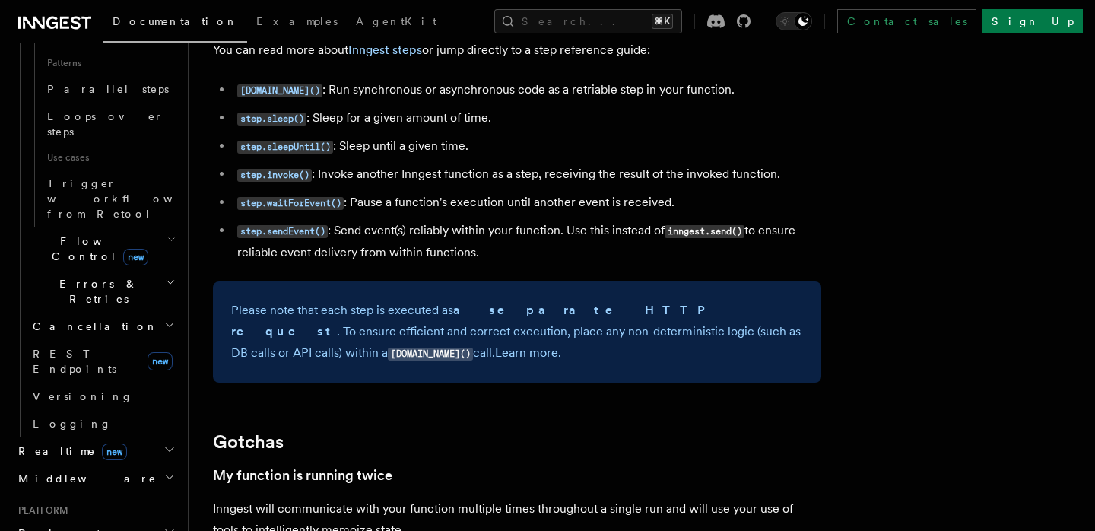
scroll to position [2795, 0]
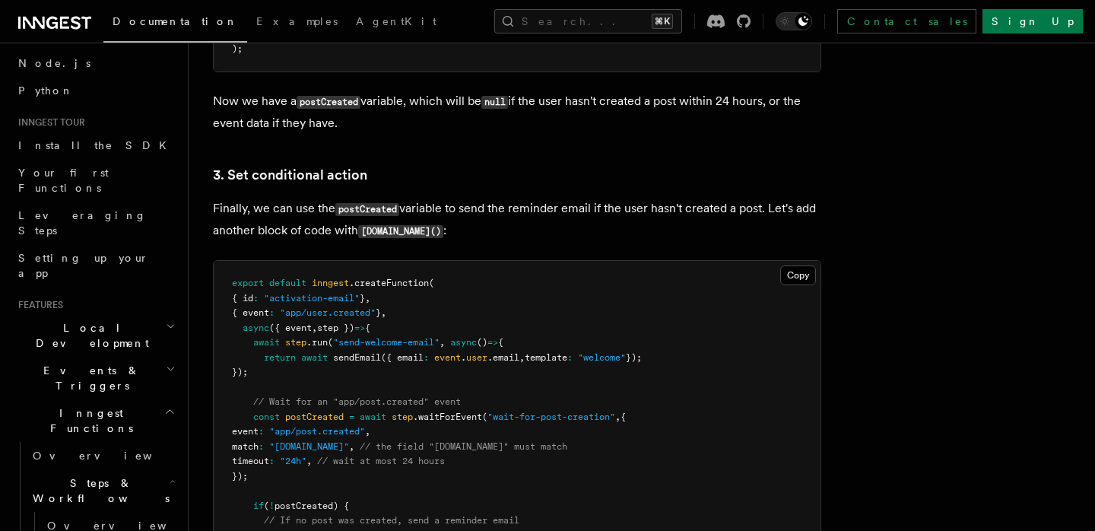
scroll to position [105, 0]
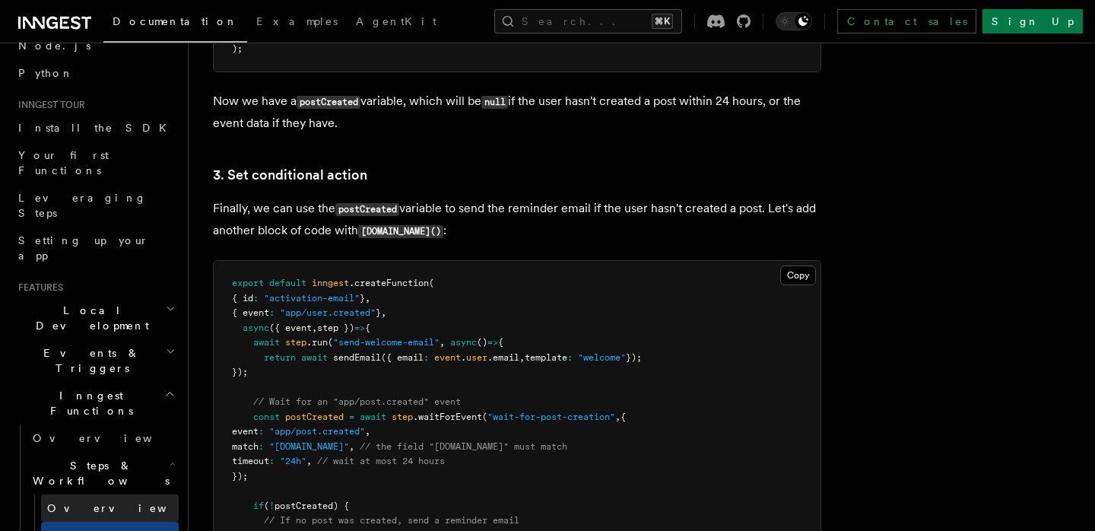
click at [145, 494] on link "Overview" at bounding box center [110, 507] width 138 height 27
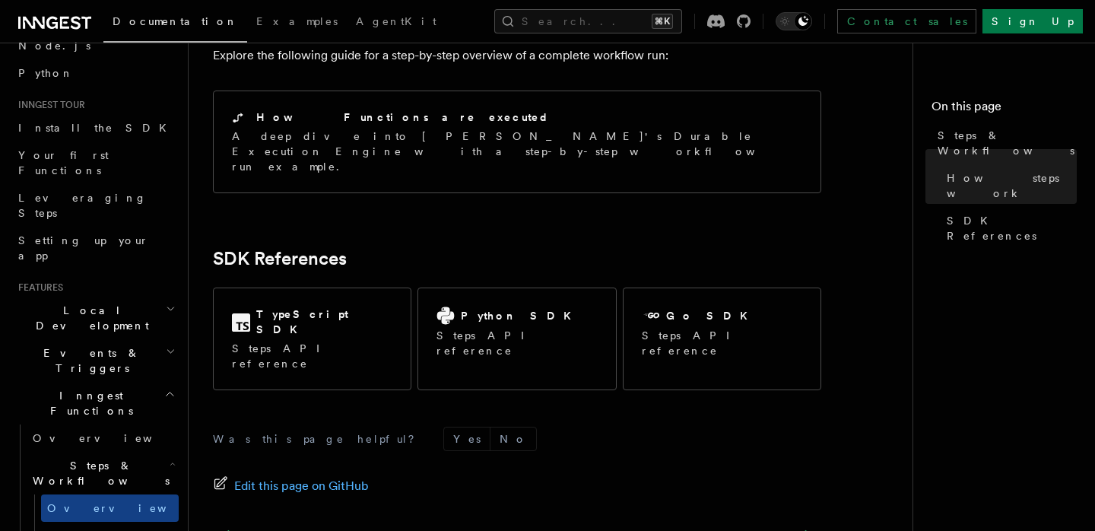
scroll to position [1689, 0]
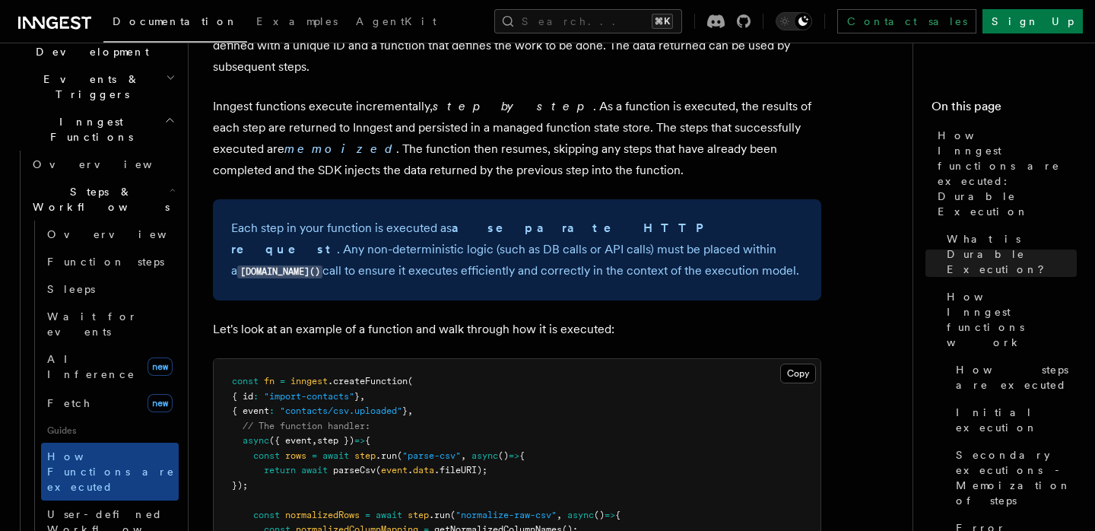
scroll to position [1228, 0]
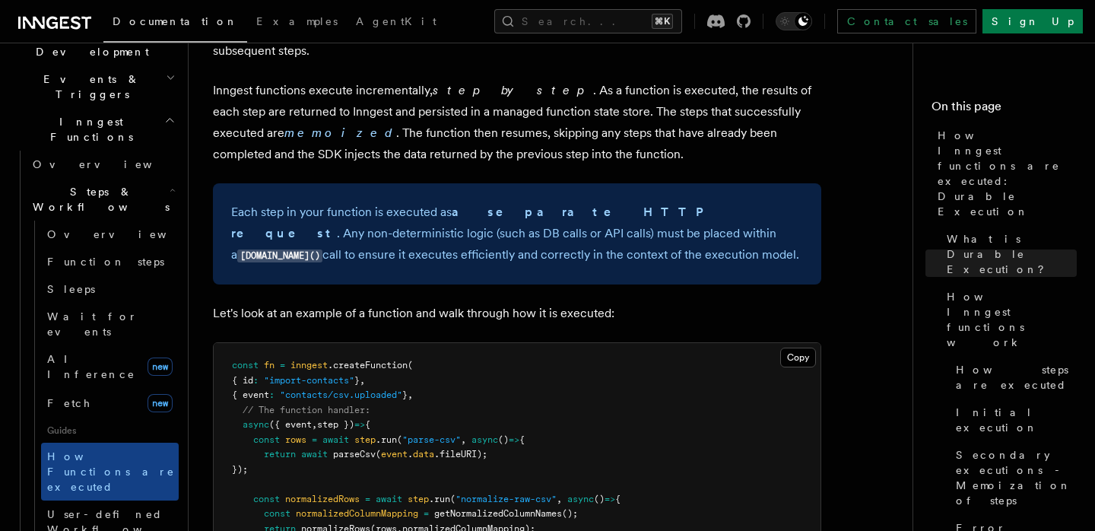
click at [529, 231] on div "Each step in your function is executed as a separate HTTP request . Any non-det…" at bounding box center [517, 233] width 608 height 101
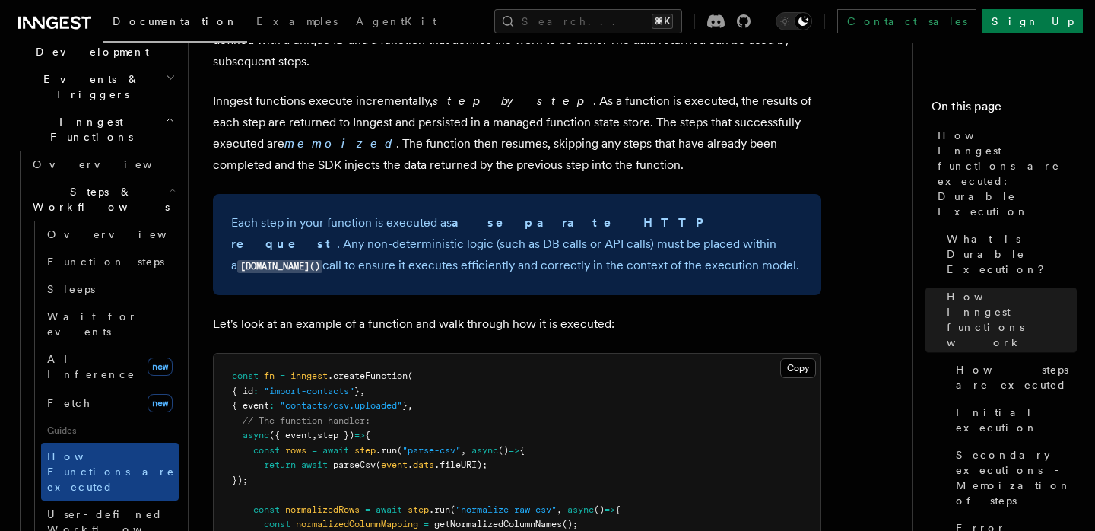
scroll to position [618, 0]
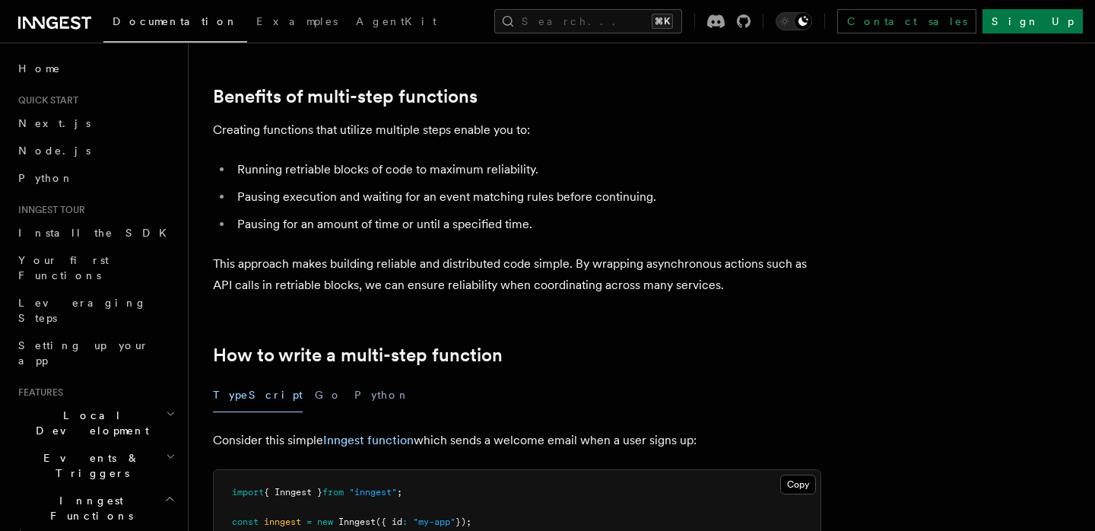
scroll to position [247, 0]
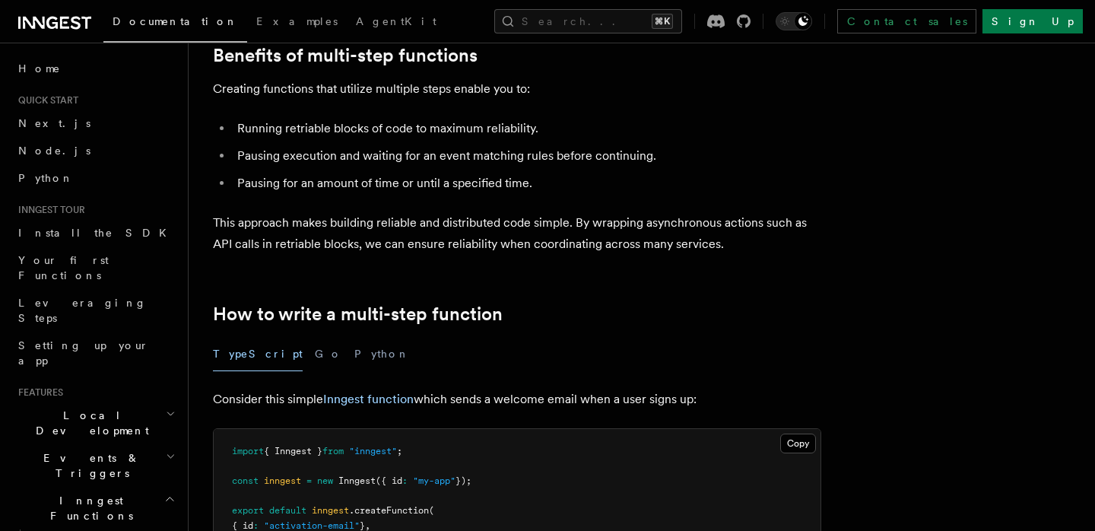
click at [746, 322] on h2 "How to write a multi-step function" at bounding box center [517, 313] width 608 height 21
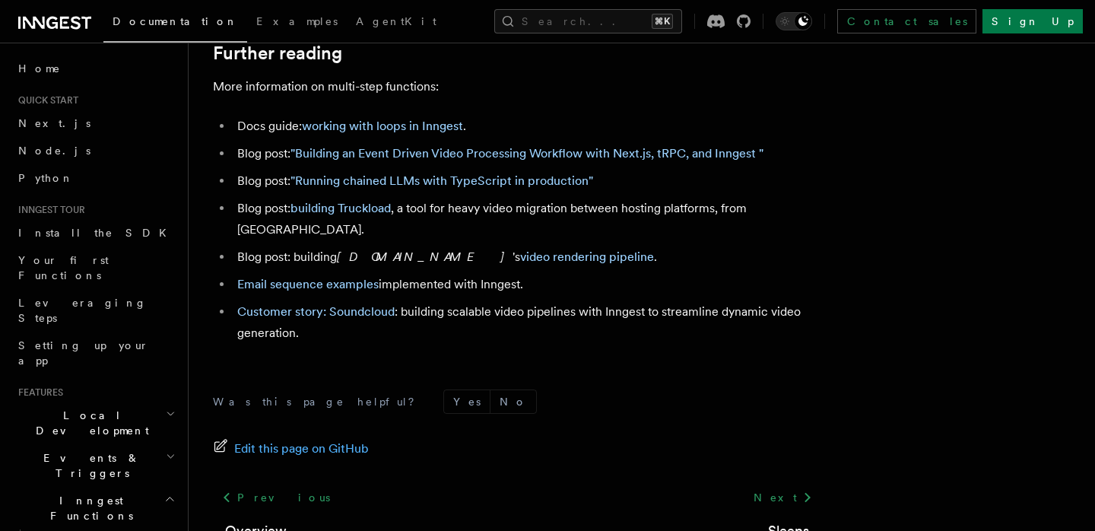
scroll to position [5292, 0]
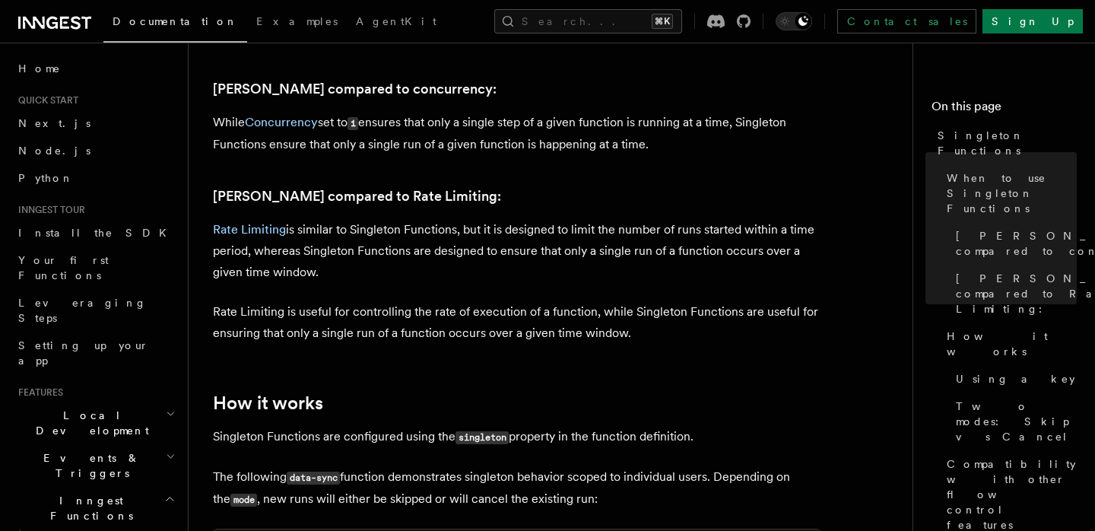
scroll to position [923, 0]
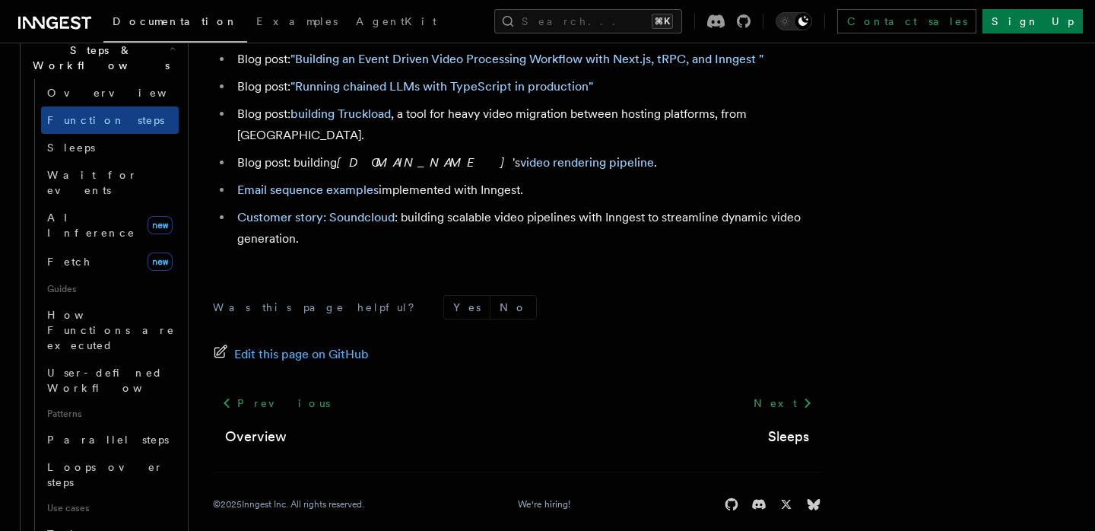
scroll to position [779, 0]
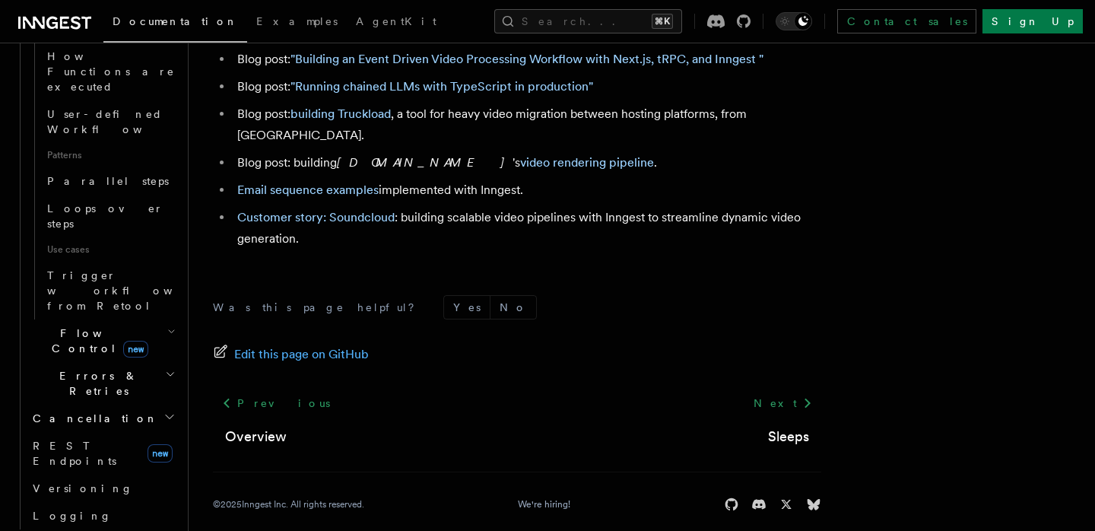
click at [176, 319] on h2 "Flow Control new" at bounding box center [103, 340] width 152 height 43
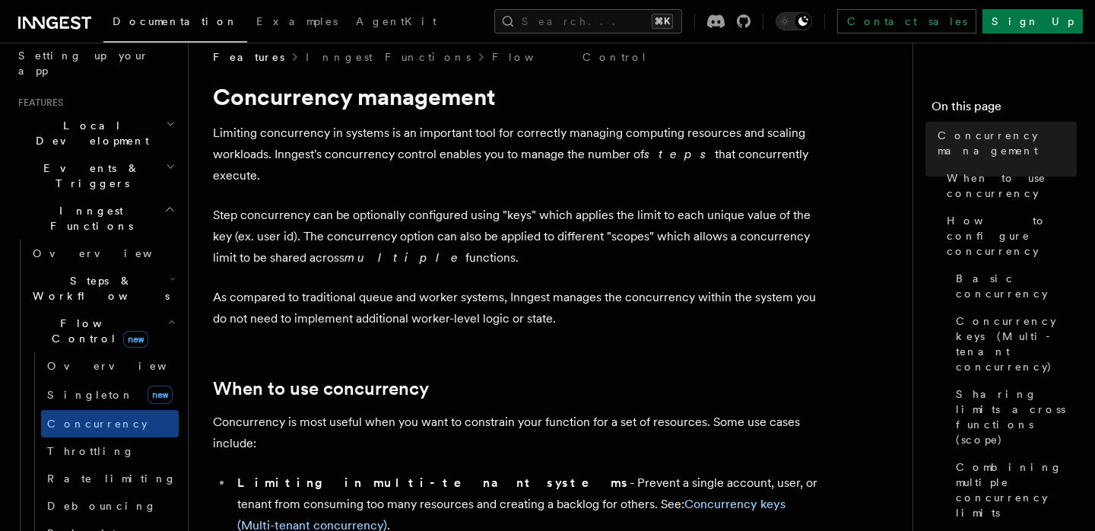
scroll to position [385, 0]
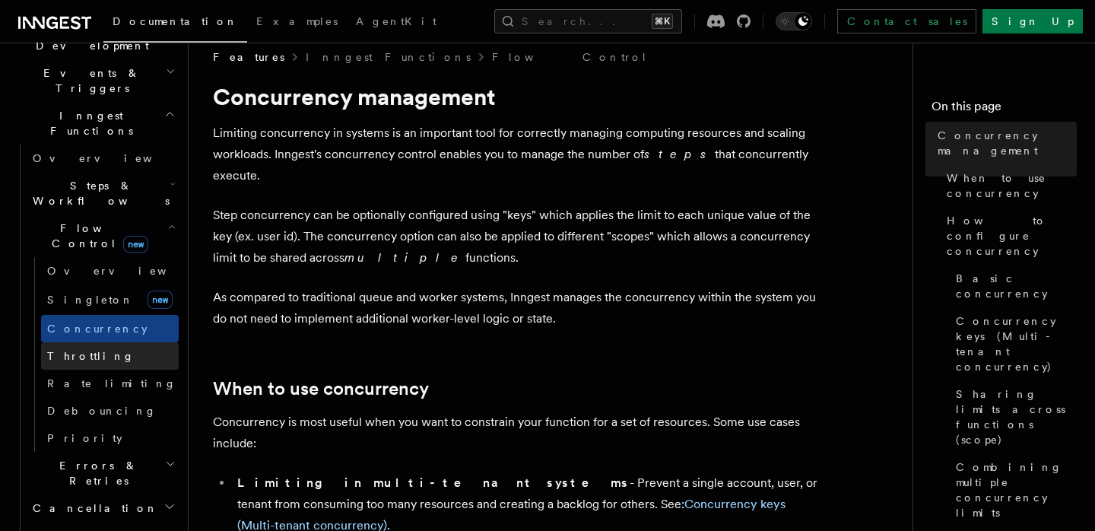
click at [112, 342] on link "Throttling" at bounding box center [110, 355] width 138 height 27
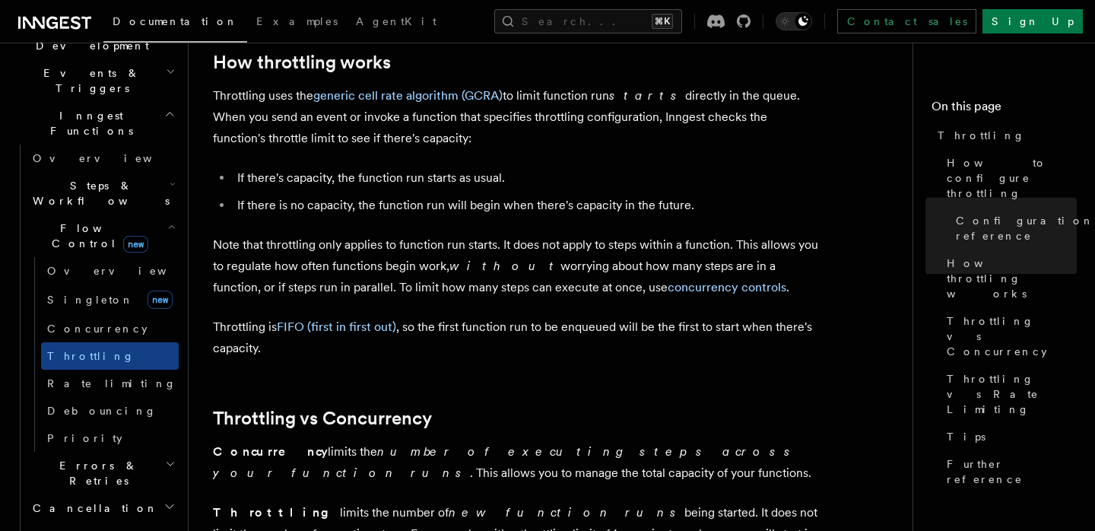
scroll to position [1093, 0]
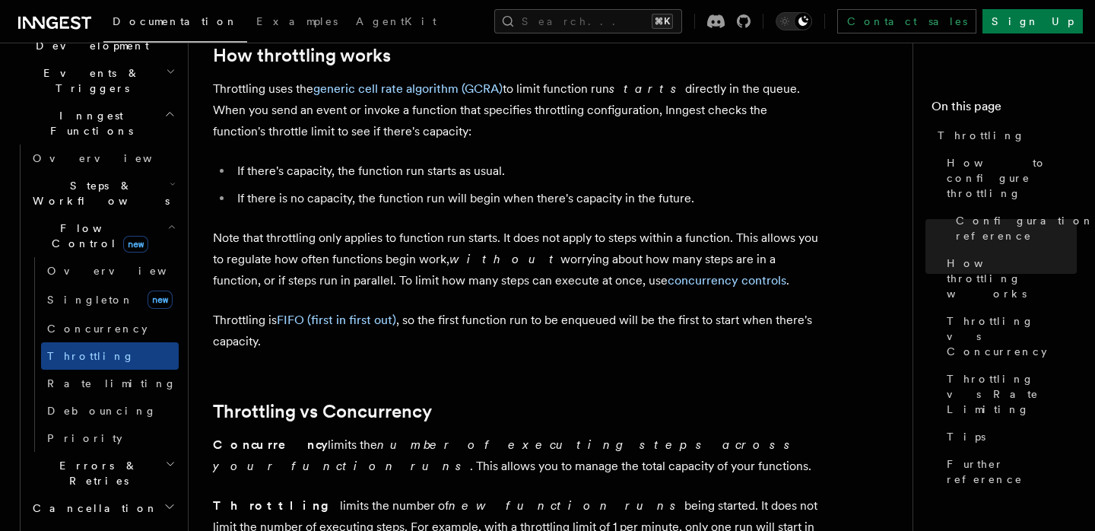
click at [662, 398] on article "Features Inngest Functions Flow Control Throttling Throttling allows you to spe…" at bounding box center [557, 136] width 688 height 2325
click at [474, 359] on article "Features Inngest Functions Flow Control Throttling Throttling allows you to spe…" at bounding box center [557, 136] width 688 height 2325
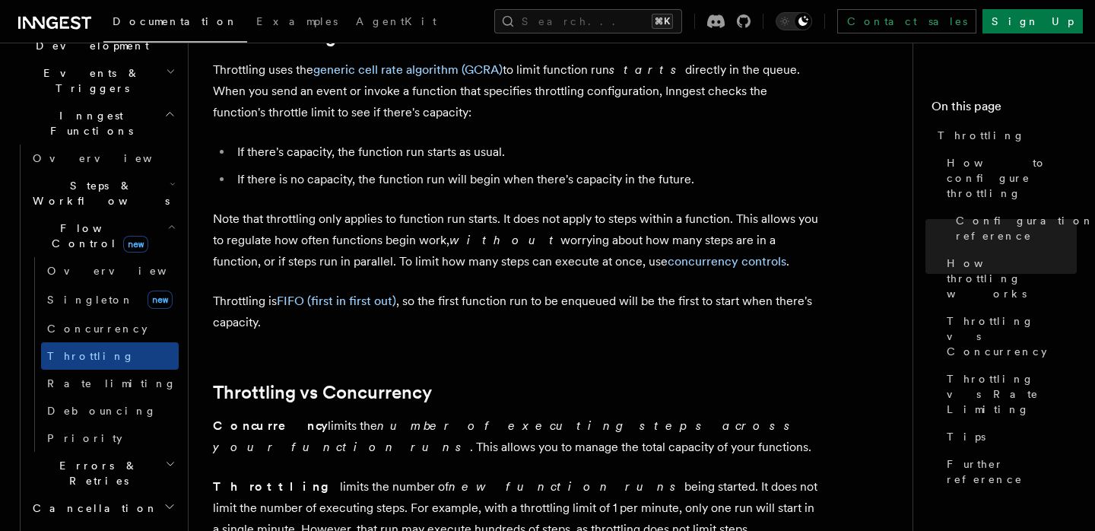
scroll to position [1114, 0]
